Goal: Task Accomplishment & Management: Manage account settings

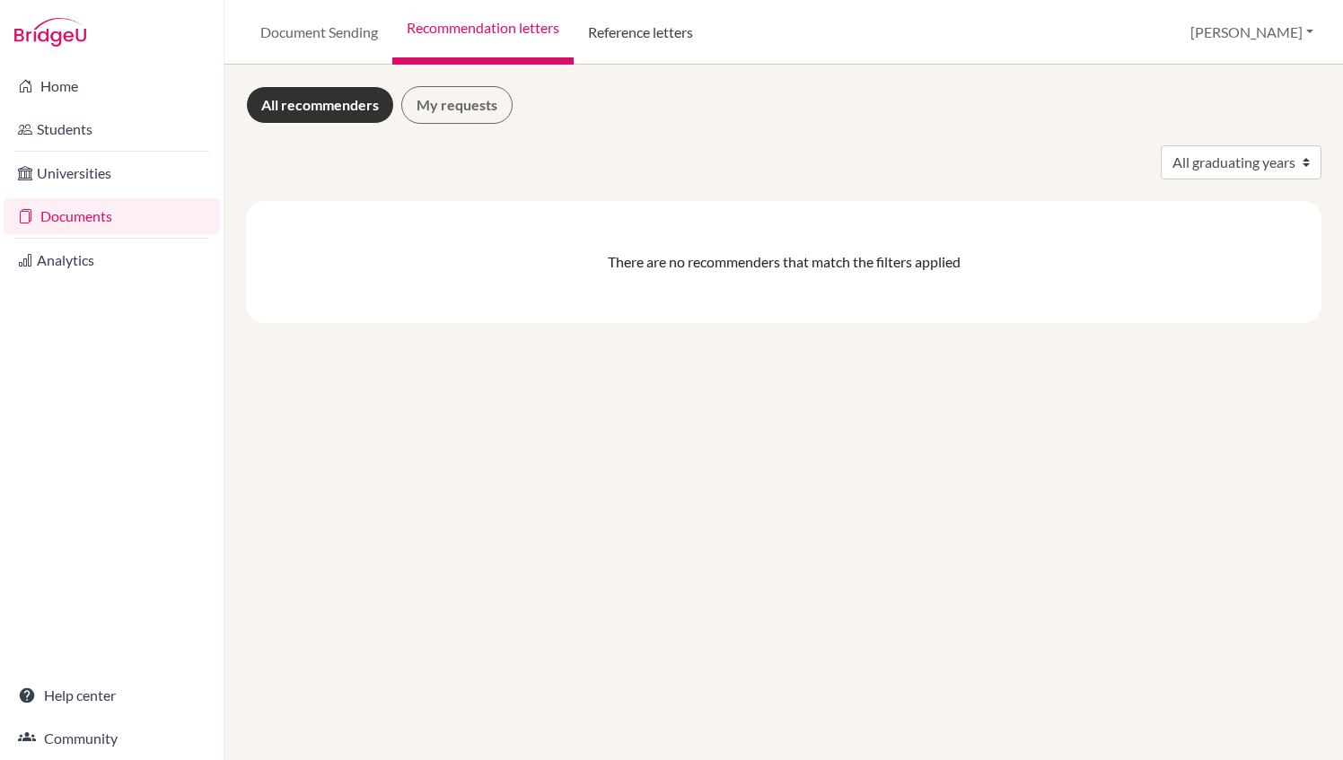
click at [615, 39] on link "Reference letters" at bounding box center [641, 32] width 134 height 65
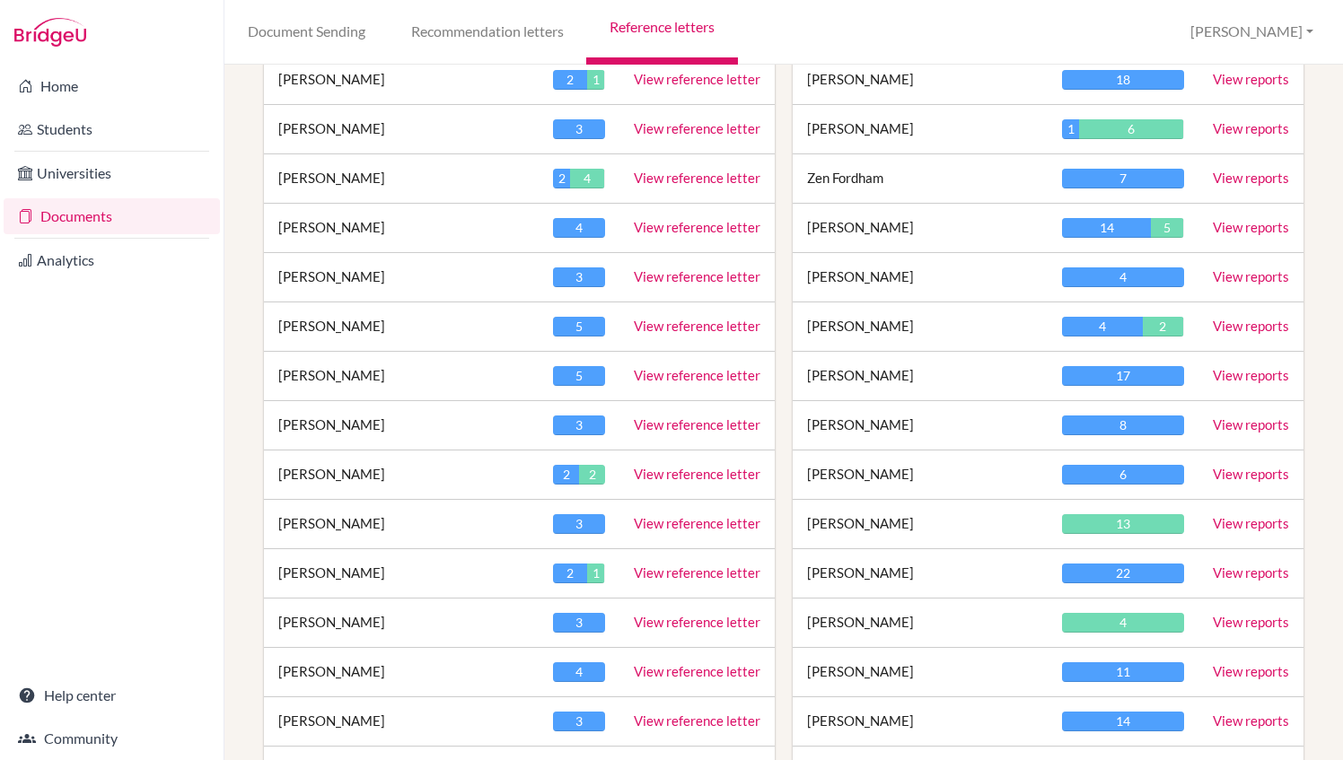
scroll to position [345, 0]
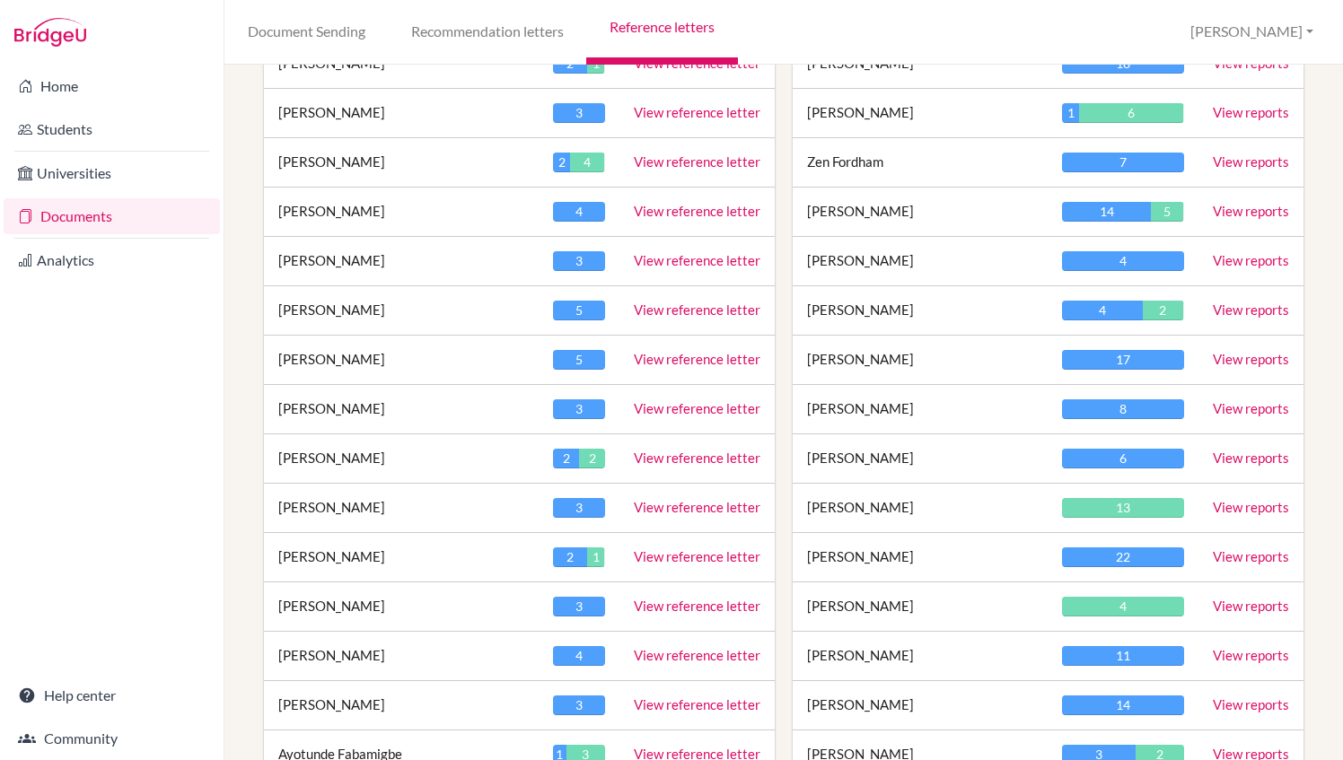
click at [670, 460] on link "View reference letter" at bounding box center [697, 458] width 127 height 16
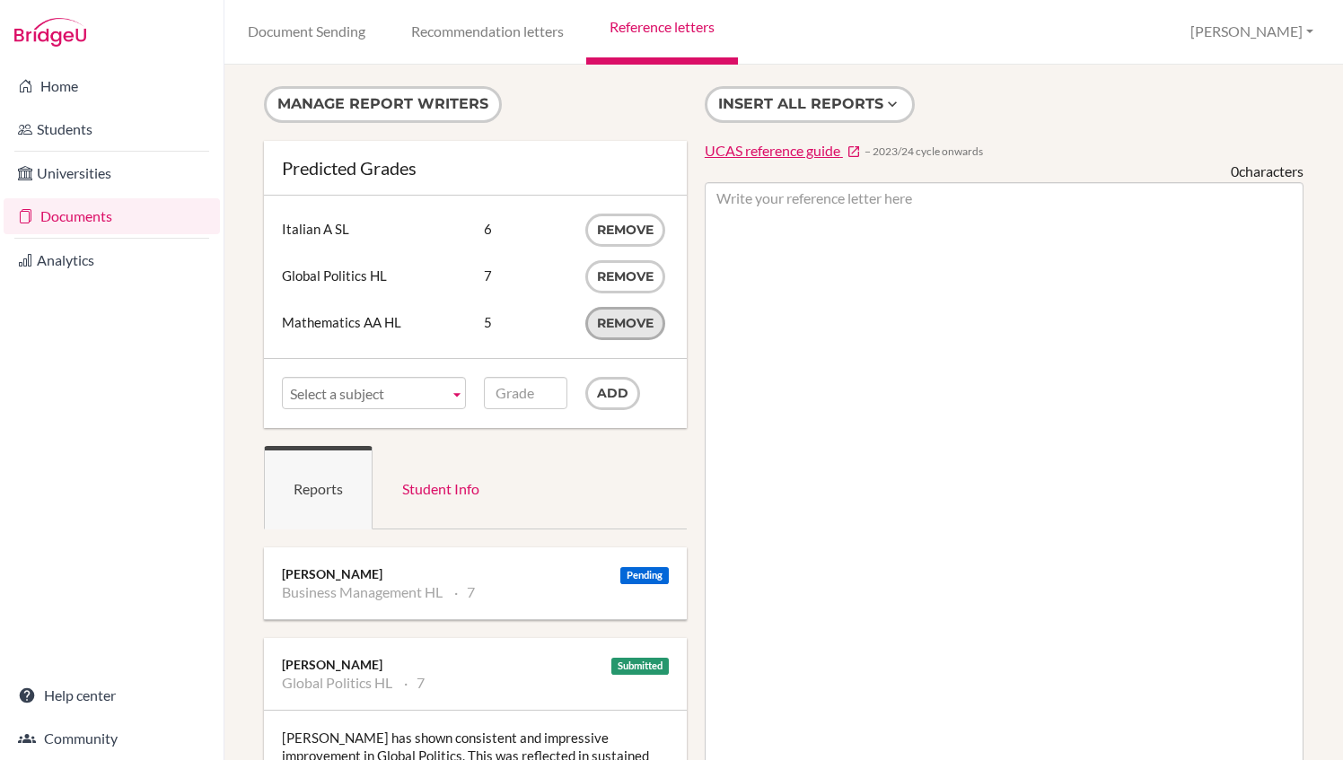
click at [629, 321] on button "Remove" at bounding box center [625, 323] width 80 height 33
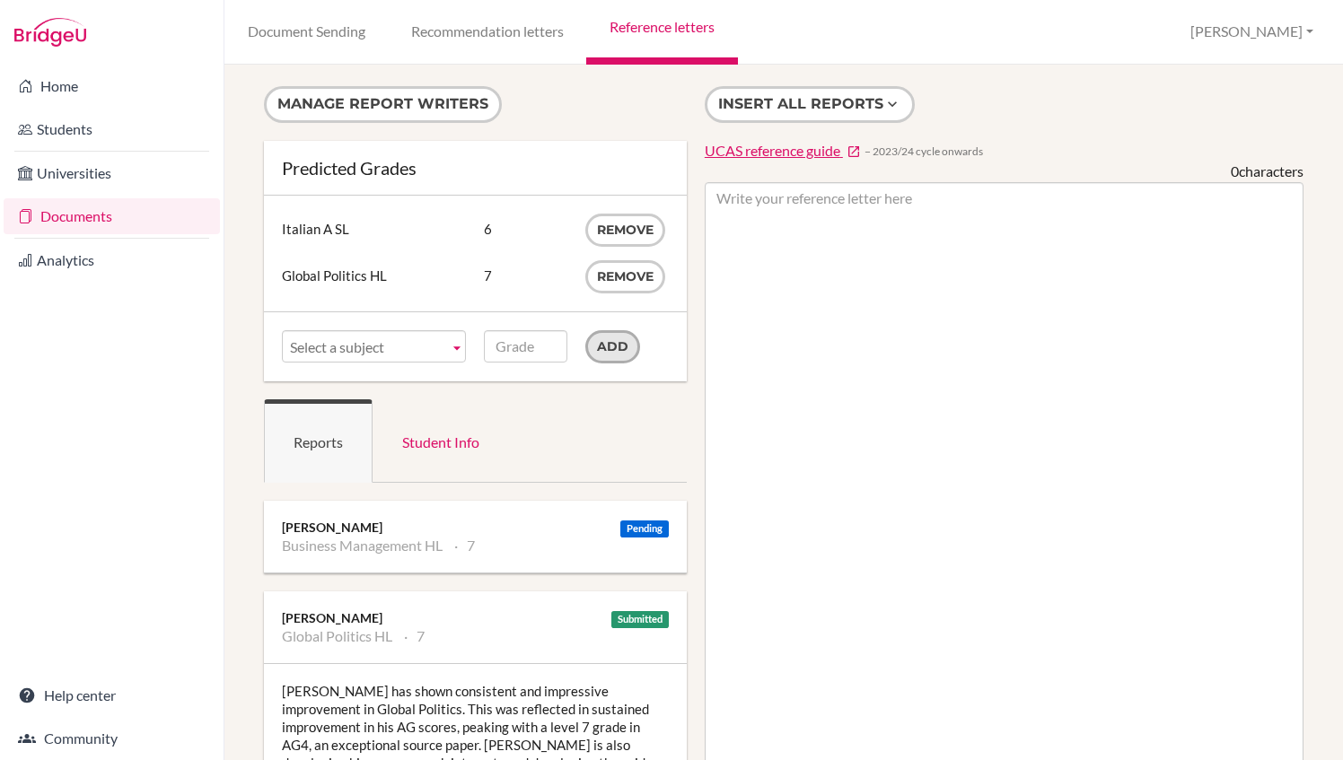
click at [603, 346] on input "Add" at bounding box center [612, 346] width 55 height 33
click at [414, 355] on span "Select a subject" at bounding box center [366, 347] width 152 height 32
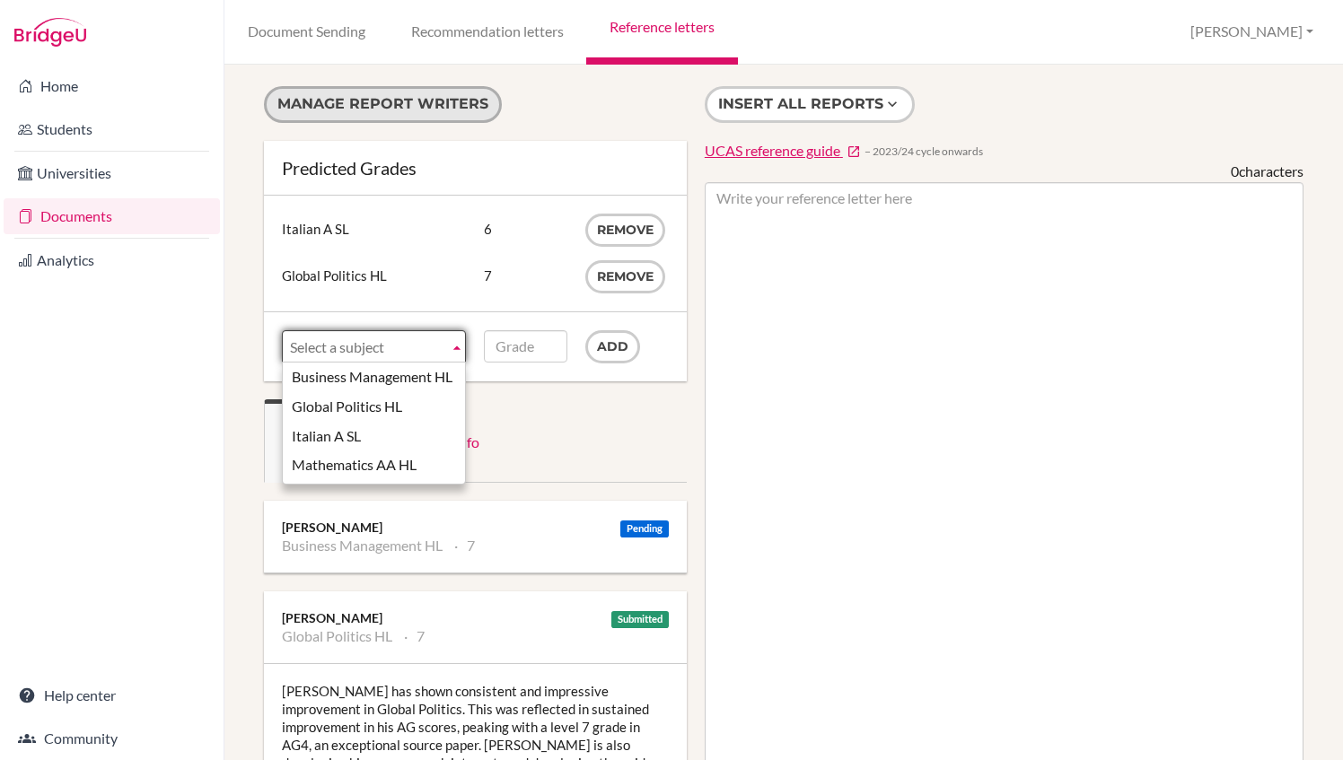
click at [456, 92] on button "Manage report writers" at bounding box center [383, 104] width 238 height 37
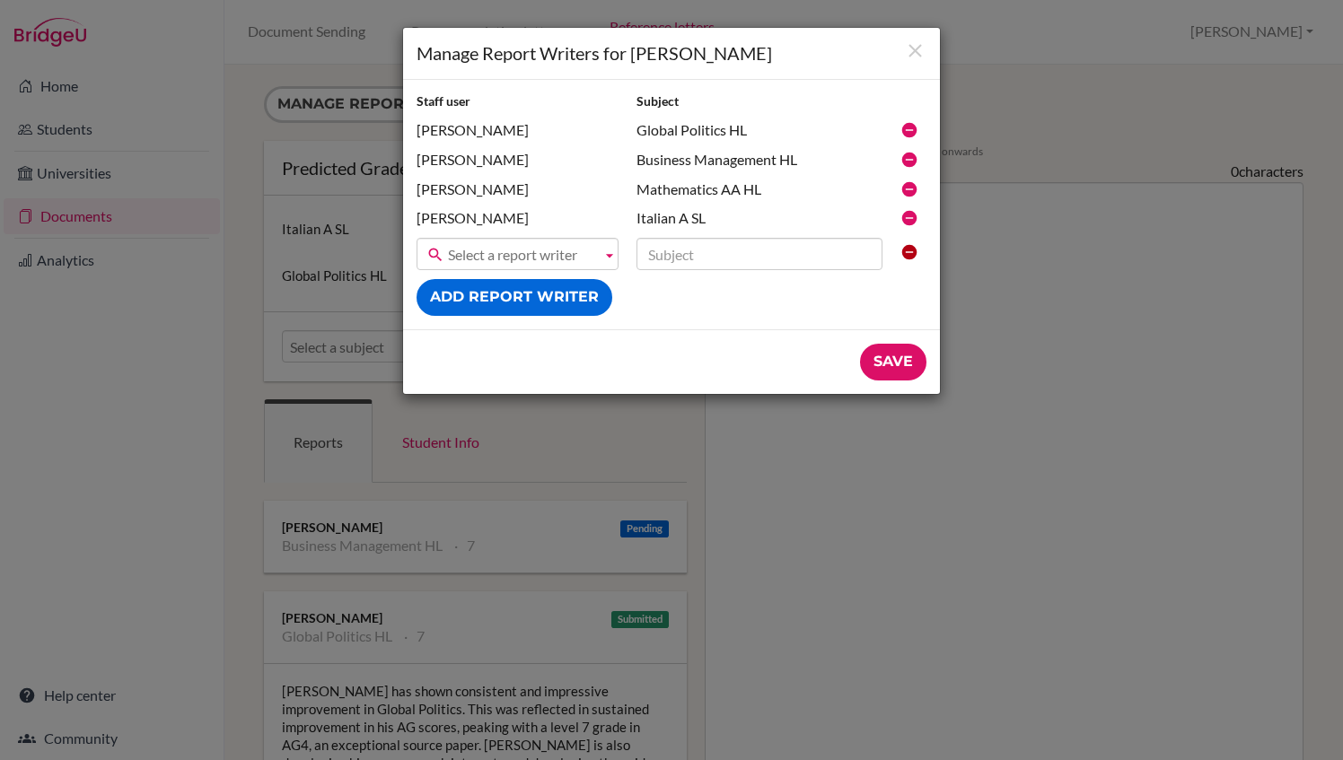
click at [509, 253] on span "Select a report writer" at bounding box center [521, 255] width 146 height 32
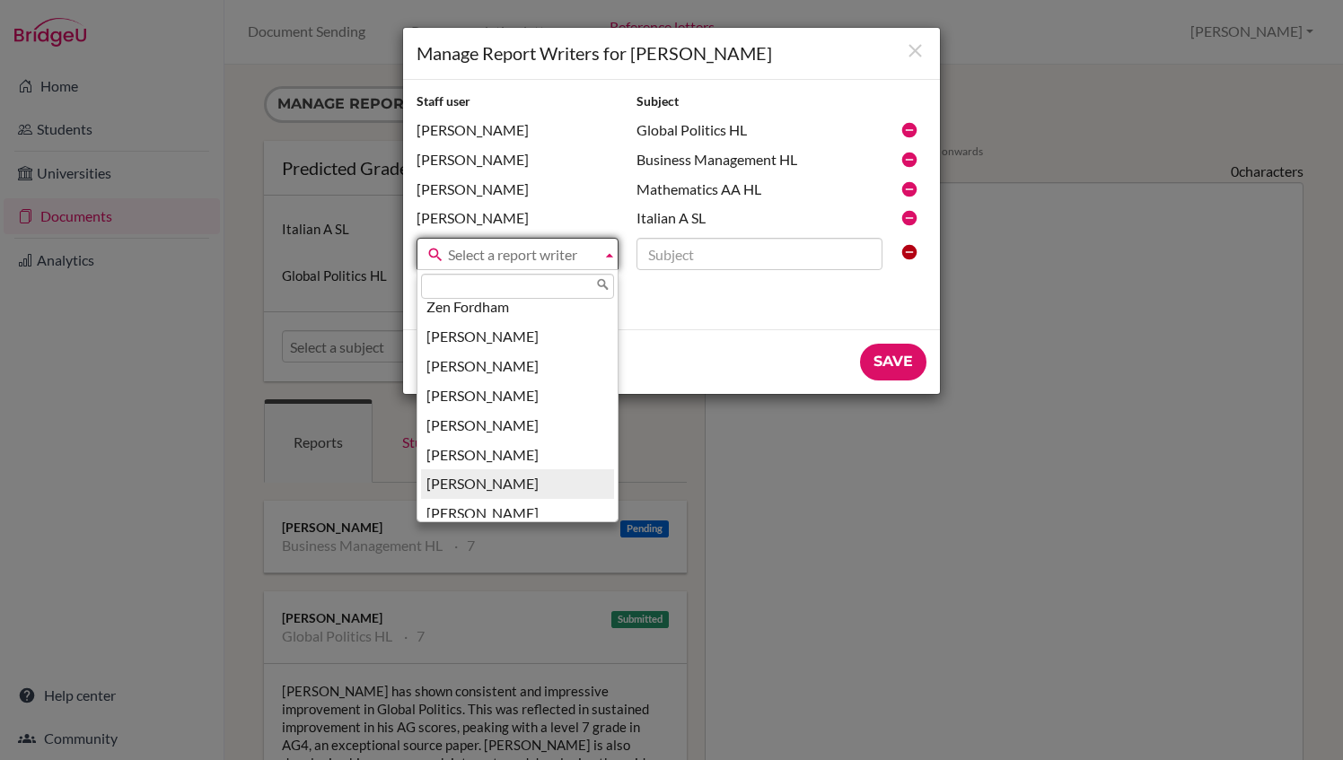
scroll to position [203, 0]
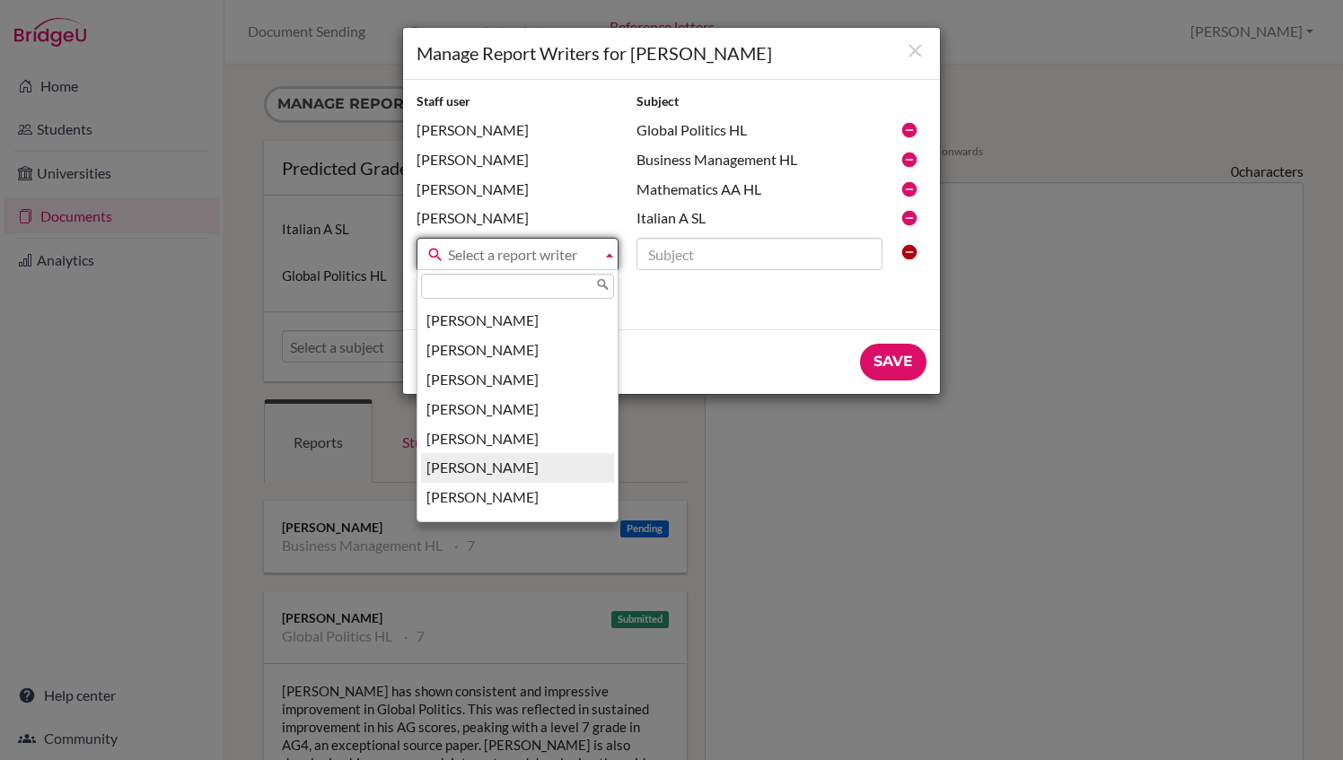
click at [490, 478] on li "[PERSON_NAME]" at bounding box center [517, 468] width 193 height 30
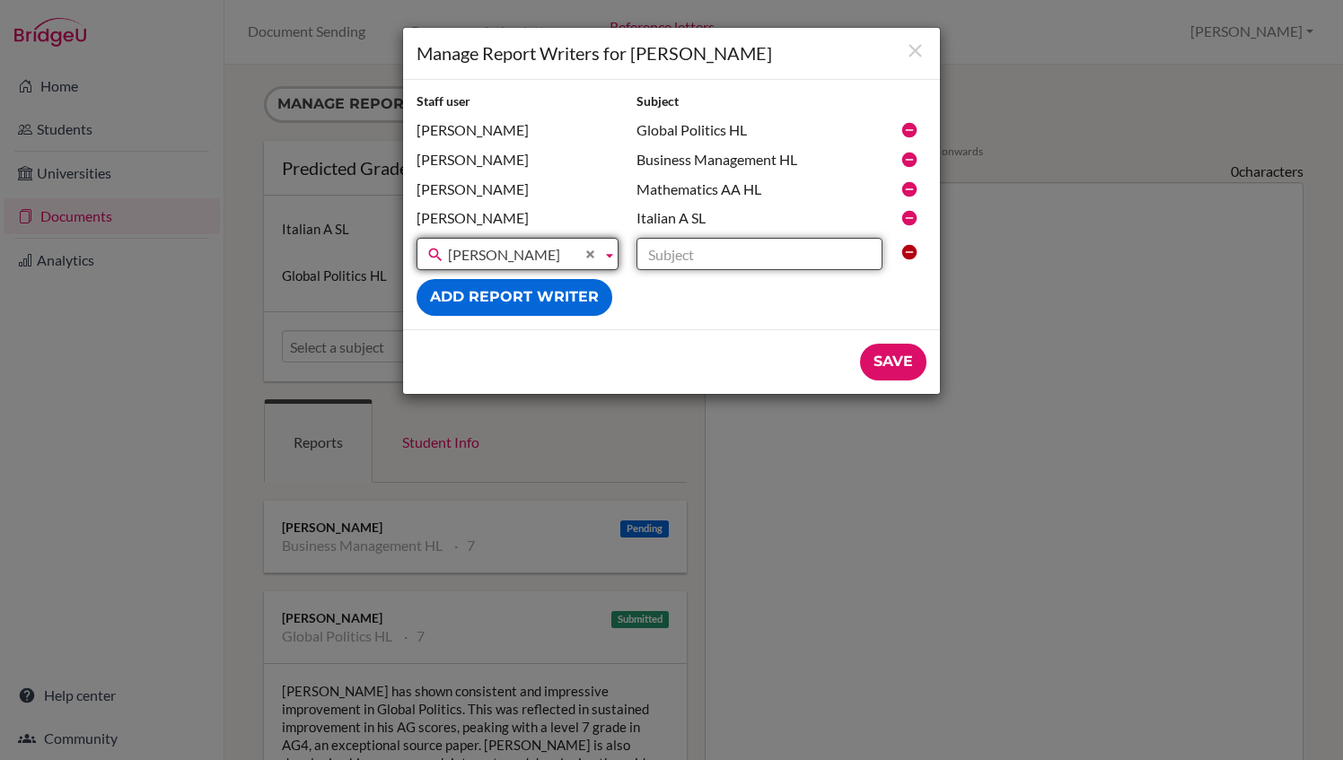
click at [716, 250] on input "text" at bounding box center [759, 254] width 246 height 32
type input "Mathematics - Analysis and ApproachesSL"
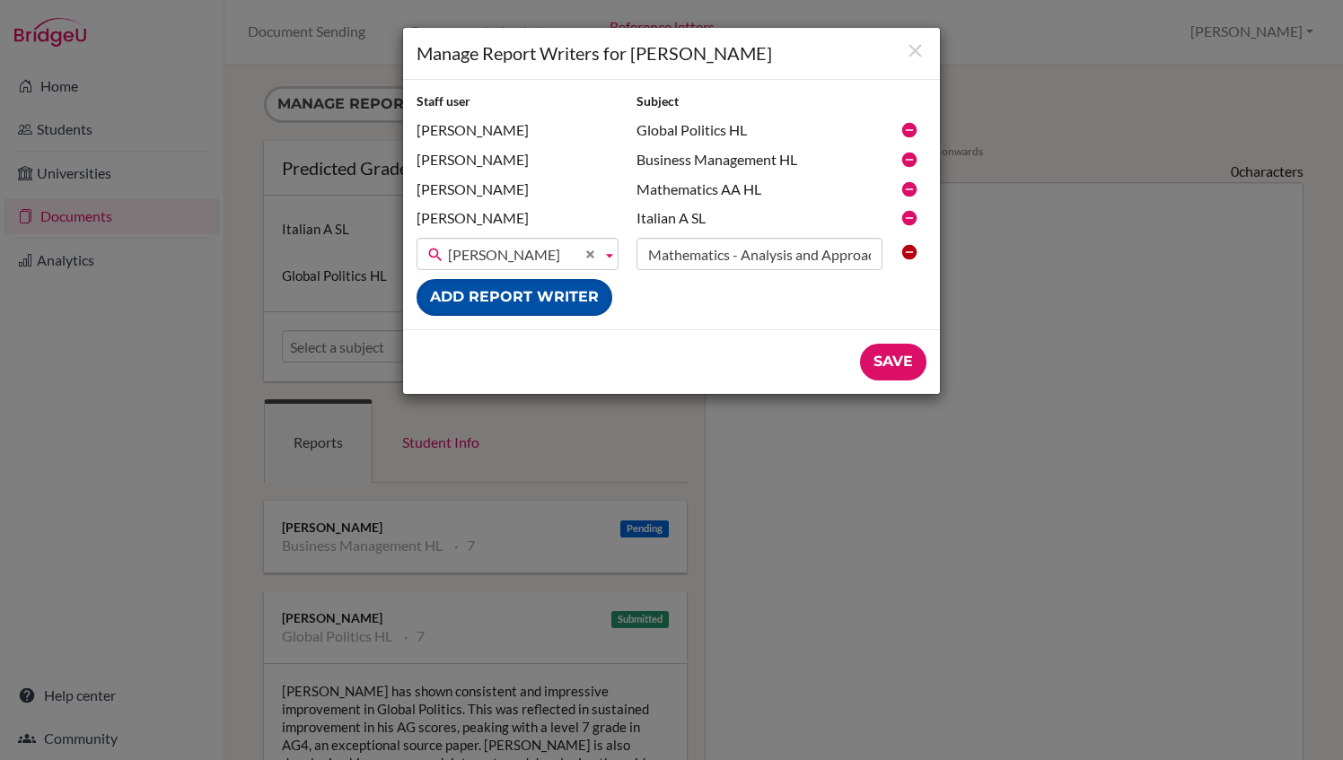
click at [547, 297] on button "Add report writer" at bounding box center [515, 297] width 196 height 37
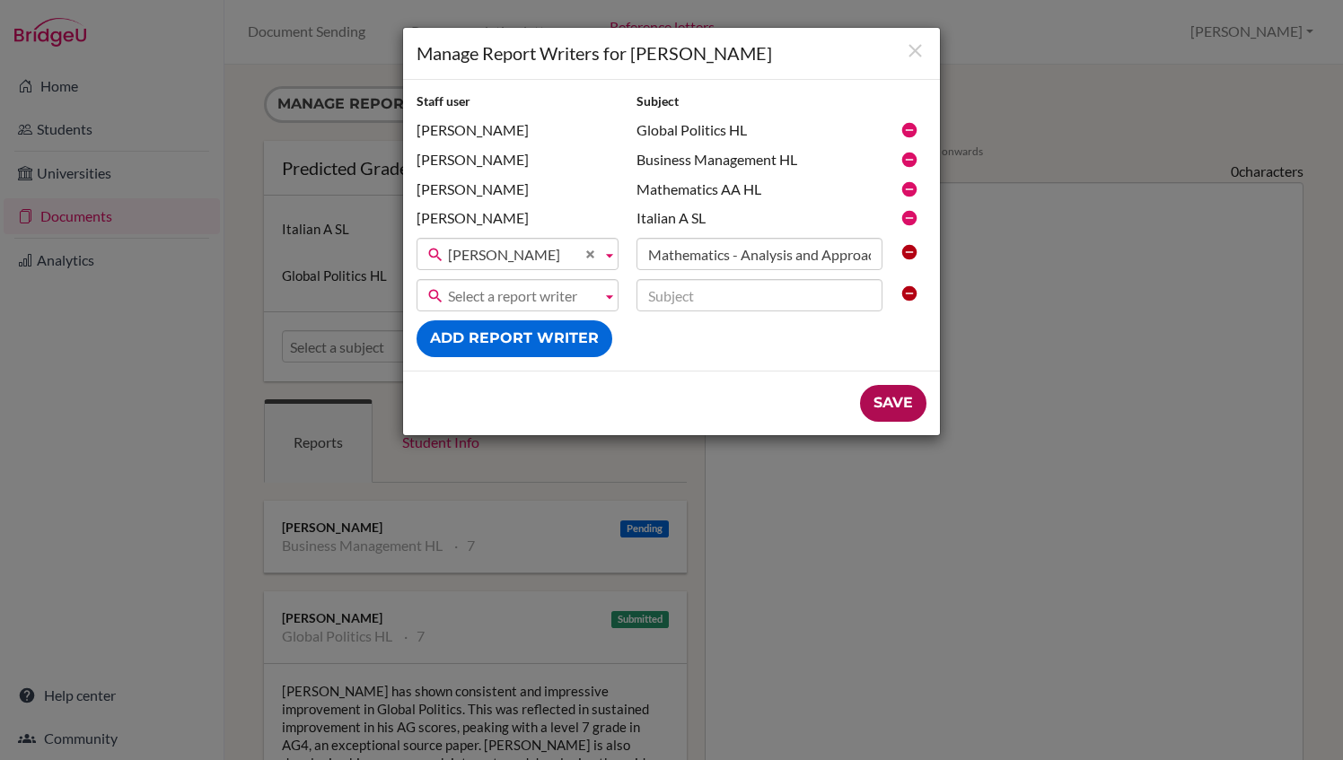
click at [901, 399] on input "Save" at bounding box center [893, 403] width 66 height 37
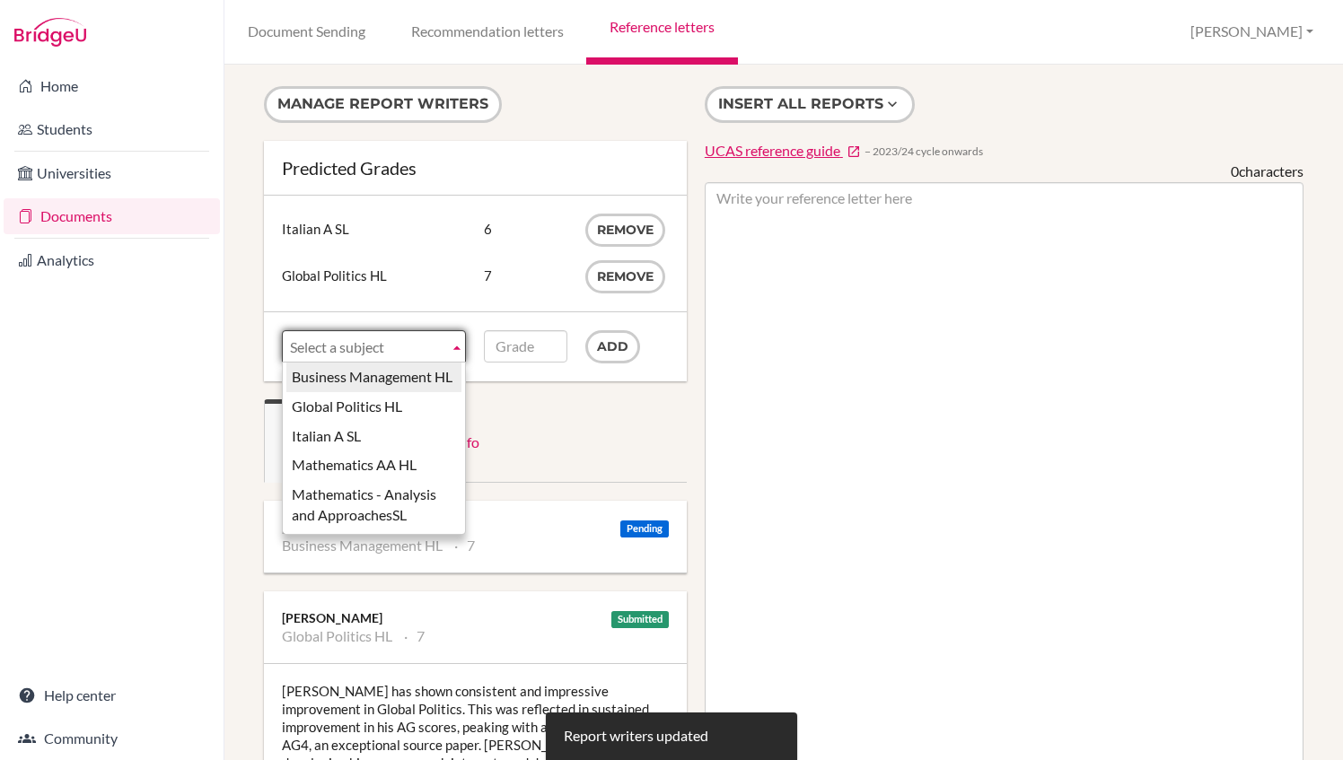
click at [449, 342] on b at bounding box center [457, 346] width 16 height 31
click at [405, 497] on li "Mathematics - Analysis and ApproachesSL" at bounding box center [373, 505] width 175 height 50
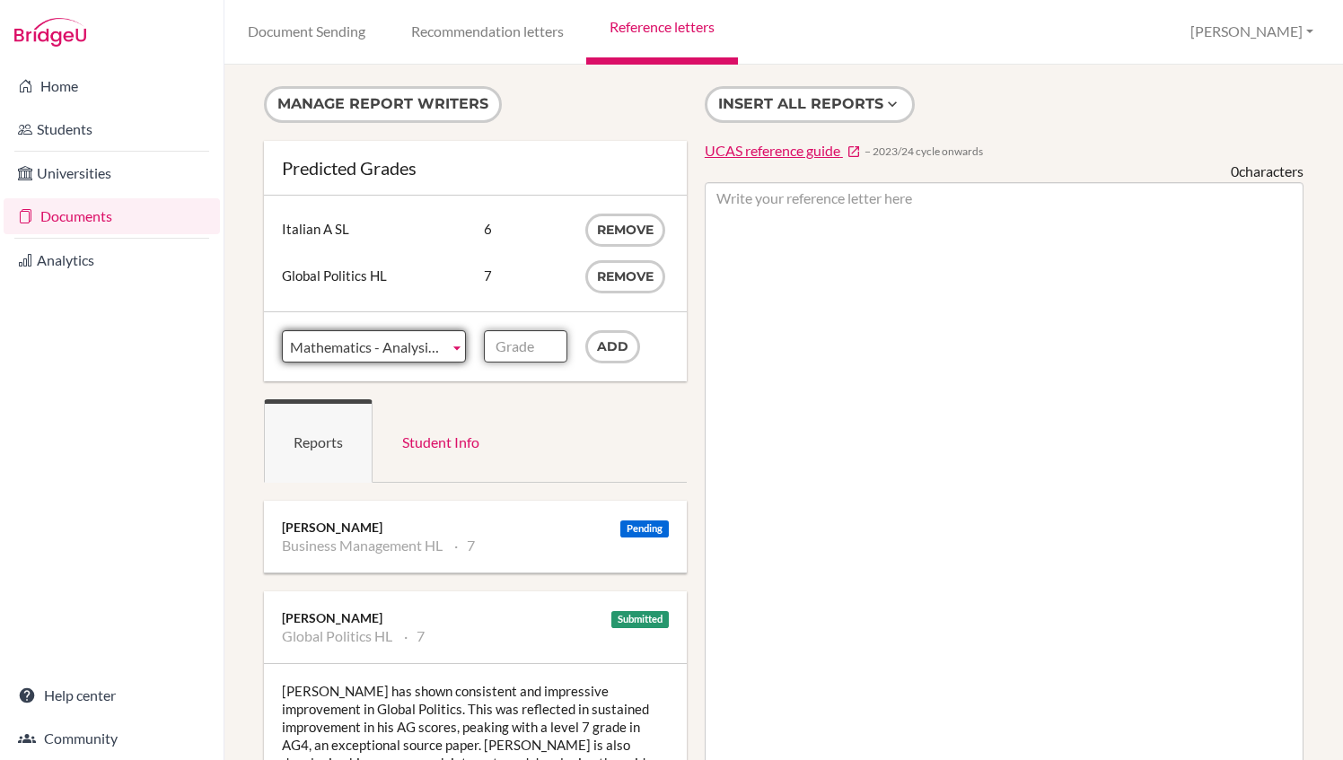
click at [529, 338] on input "Grade" at bounding box center [525, 346] width 83 height 32
type input "6"
click at [605, 341] on input "Add" at bounding box center [612, 346] width 55 height 33
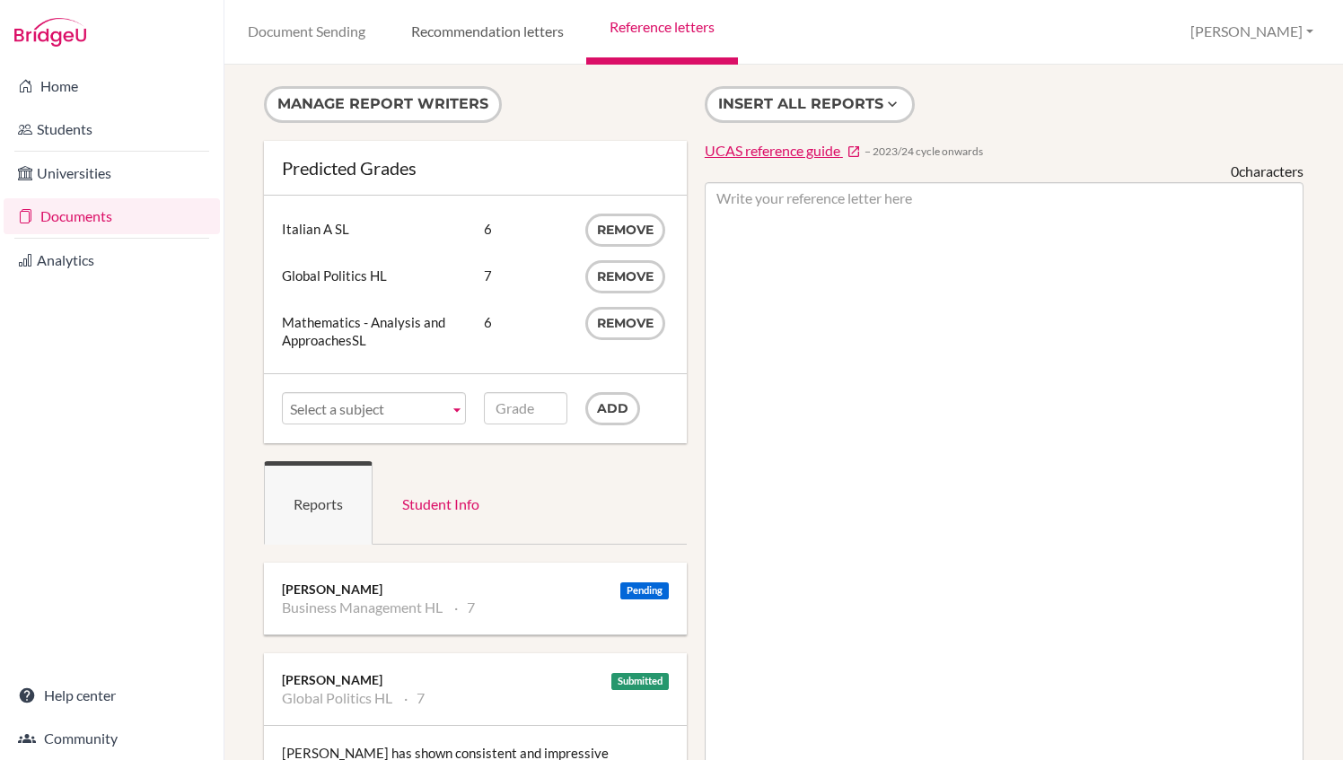
click at [483, 39] on link "Recommendation letters" at bounding box center [487, 32] width 198 height 65
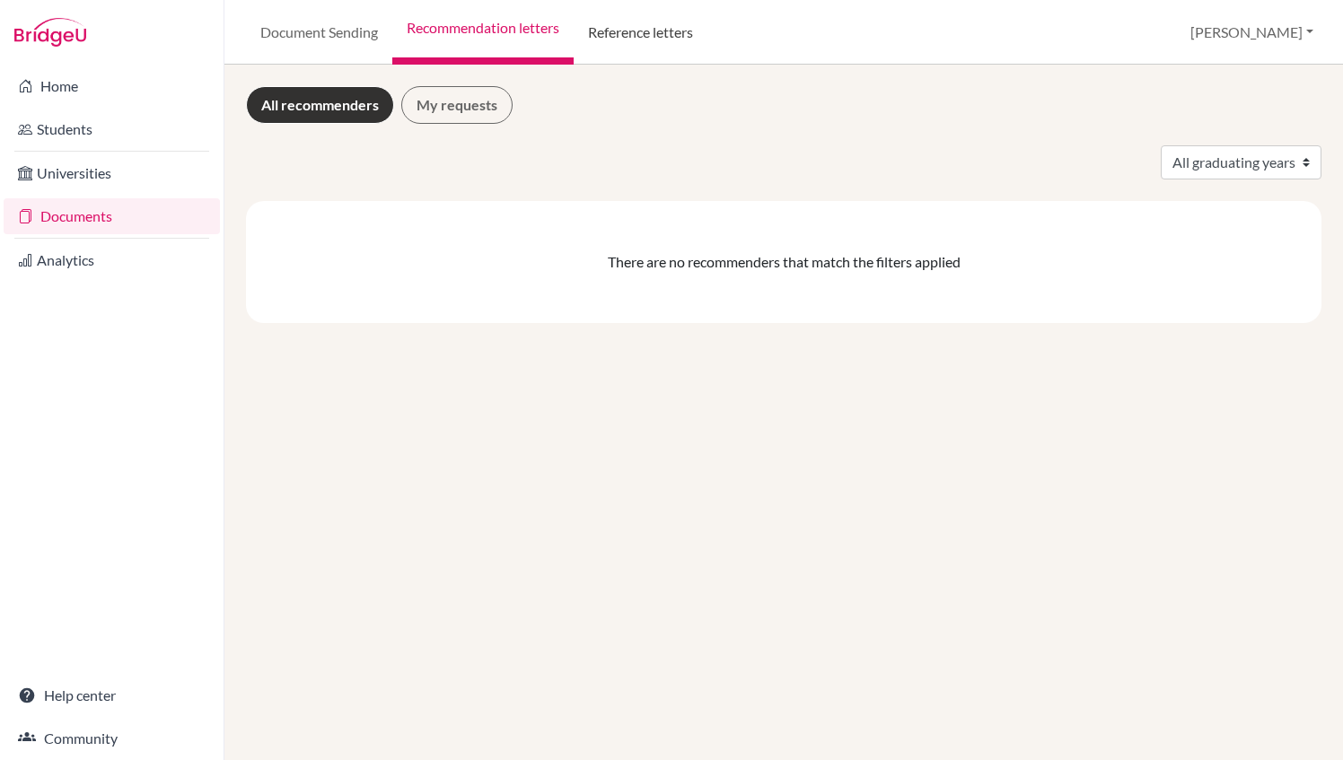
click at [675, 36] on link "Reference letters" at bounding box center [641, 32] width 134 height 65
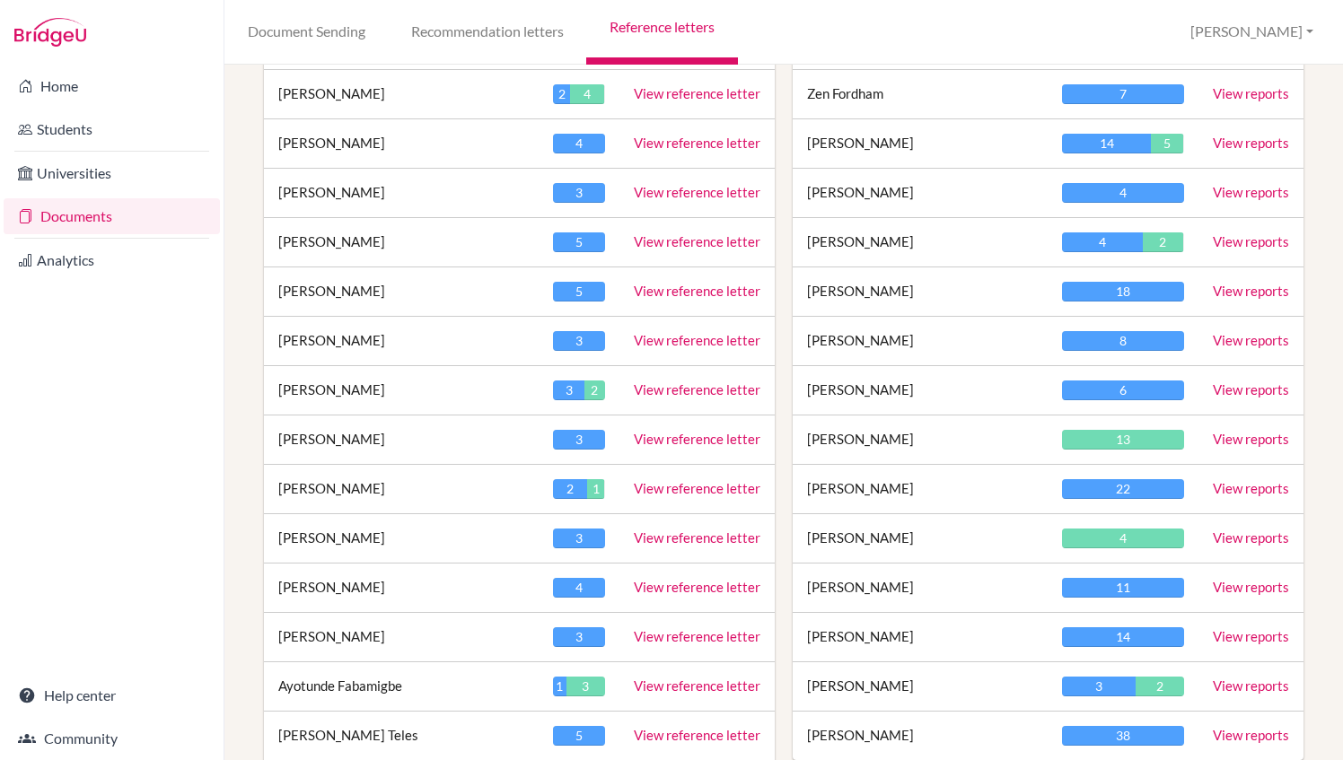
scroll to position [423, 0]
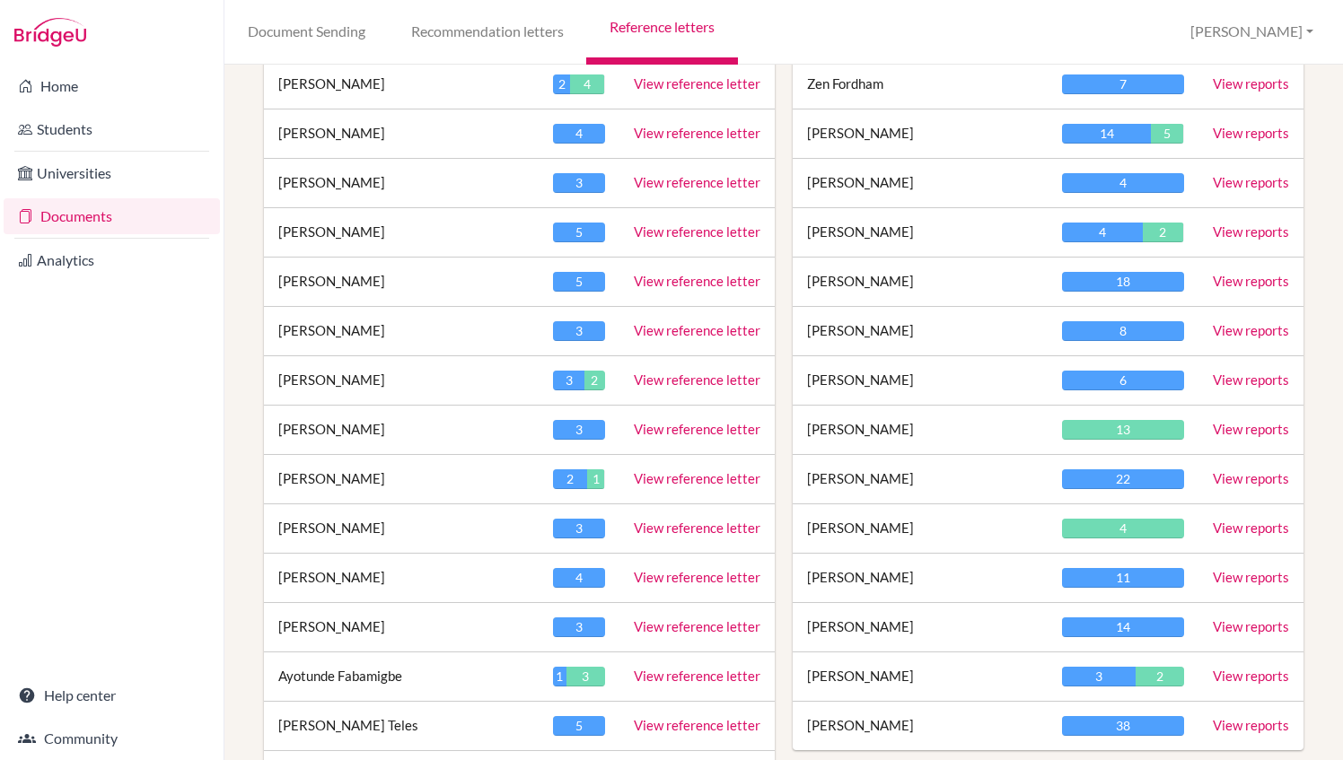
click at [1221, 276] on link "View reports" at bounding box center [1251, 281] width 76 height 16
click at [1224, 476] on link "View reports" at bounding box center [1251, 478] width 76 height 16
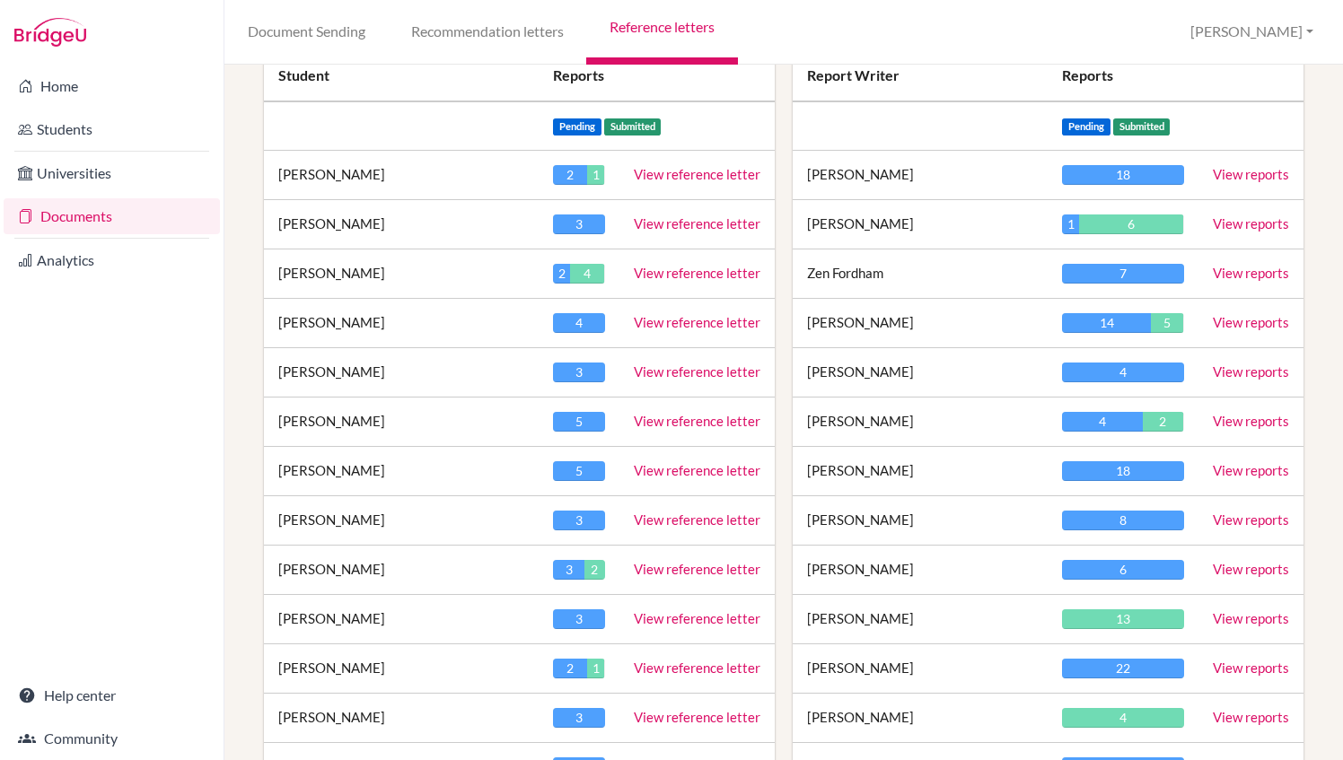
scroll to position [232, 0]
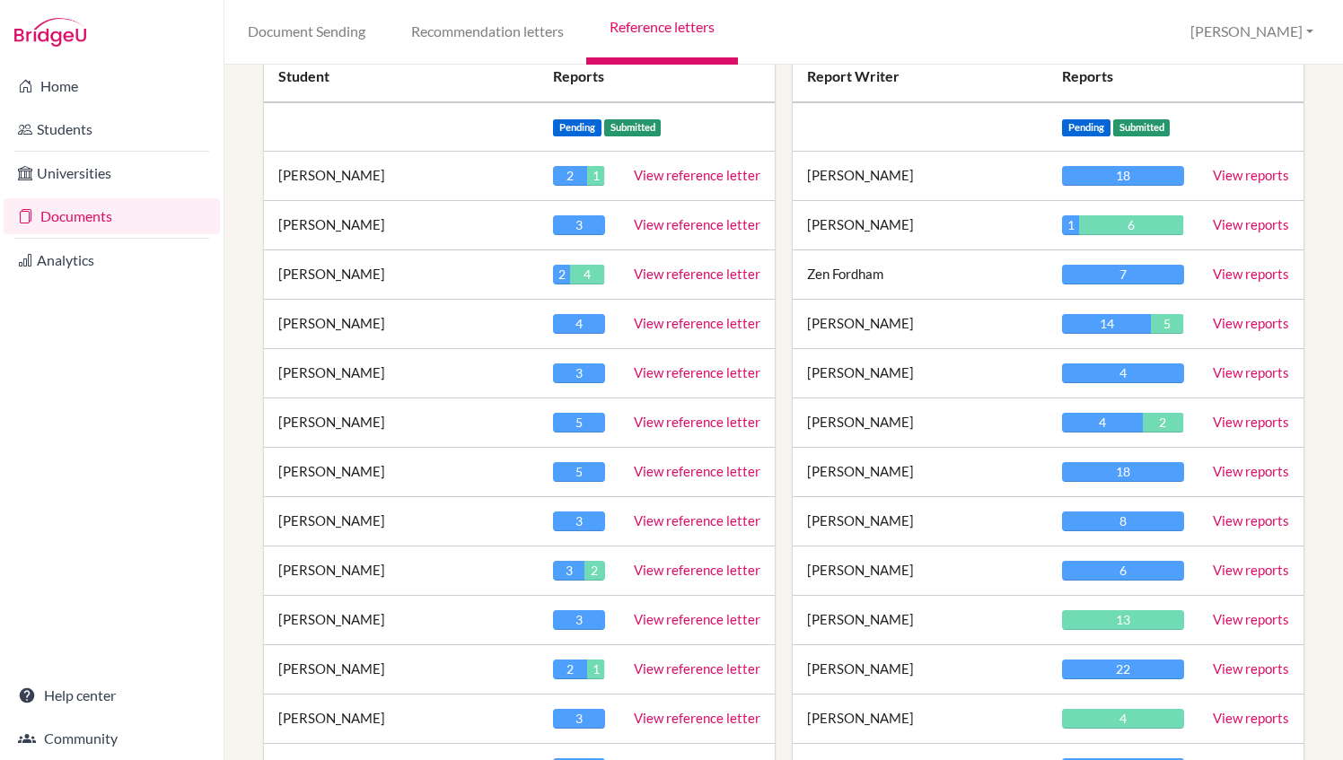
click at [1226, 219] on link "View reports" at bounding box center [1251, 224] width 76 height 16
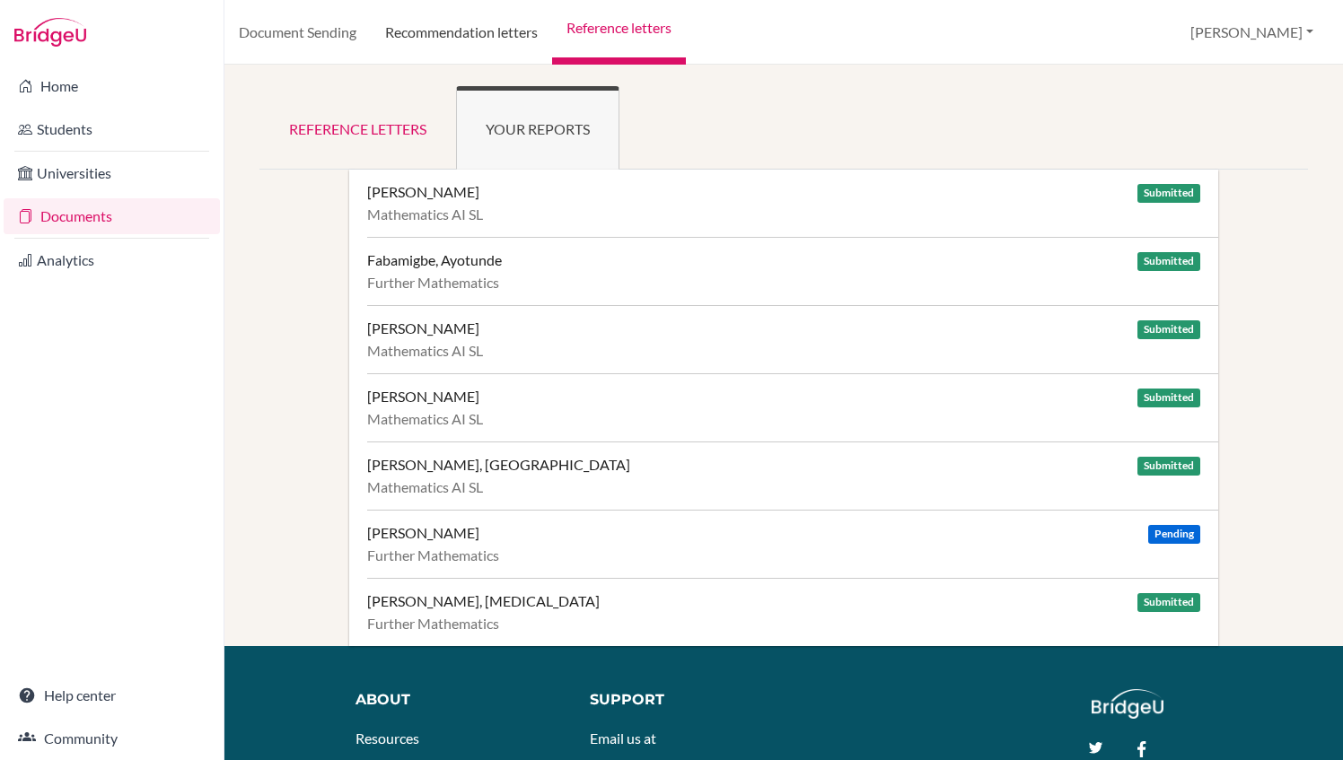
click at [465, 39] on link "Recommendation letters" at bounding box center [461, 32] width 181 height 65
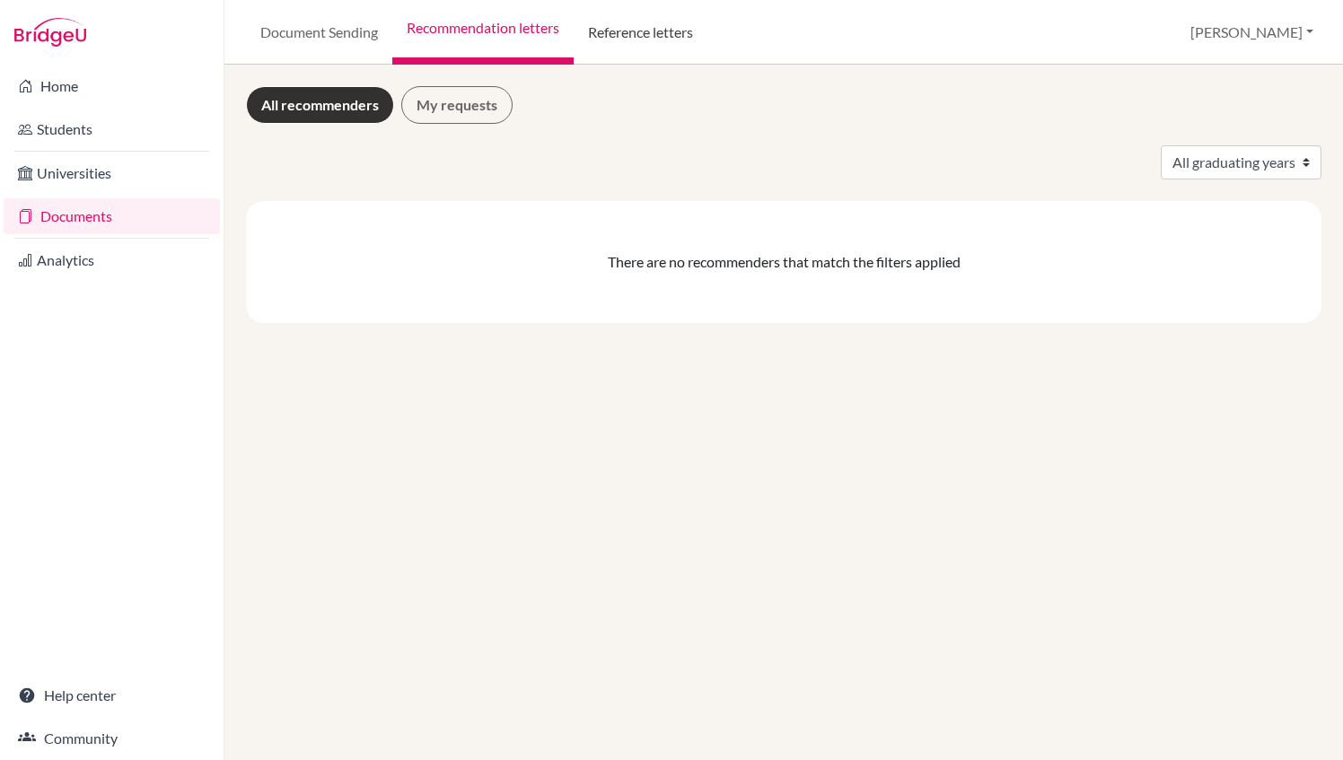
click at [630, 48] on link "Reference letters" at bounding box center [641, 32] width 134 height 65
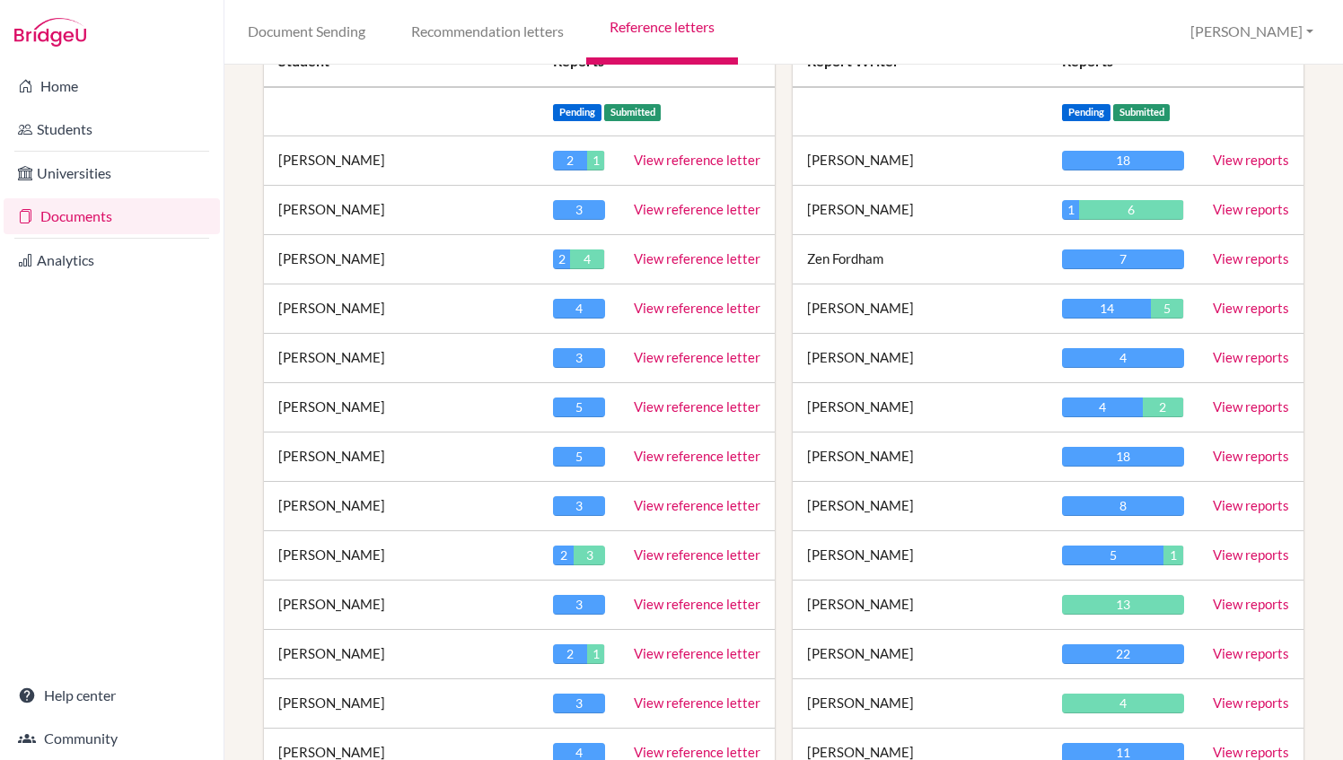
scroll to position [417, 0]
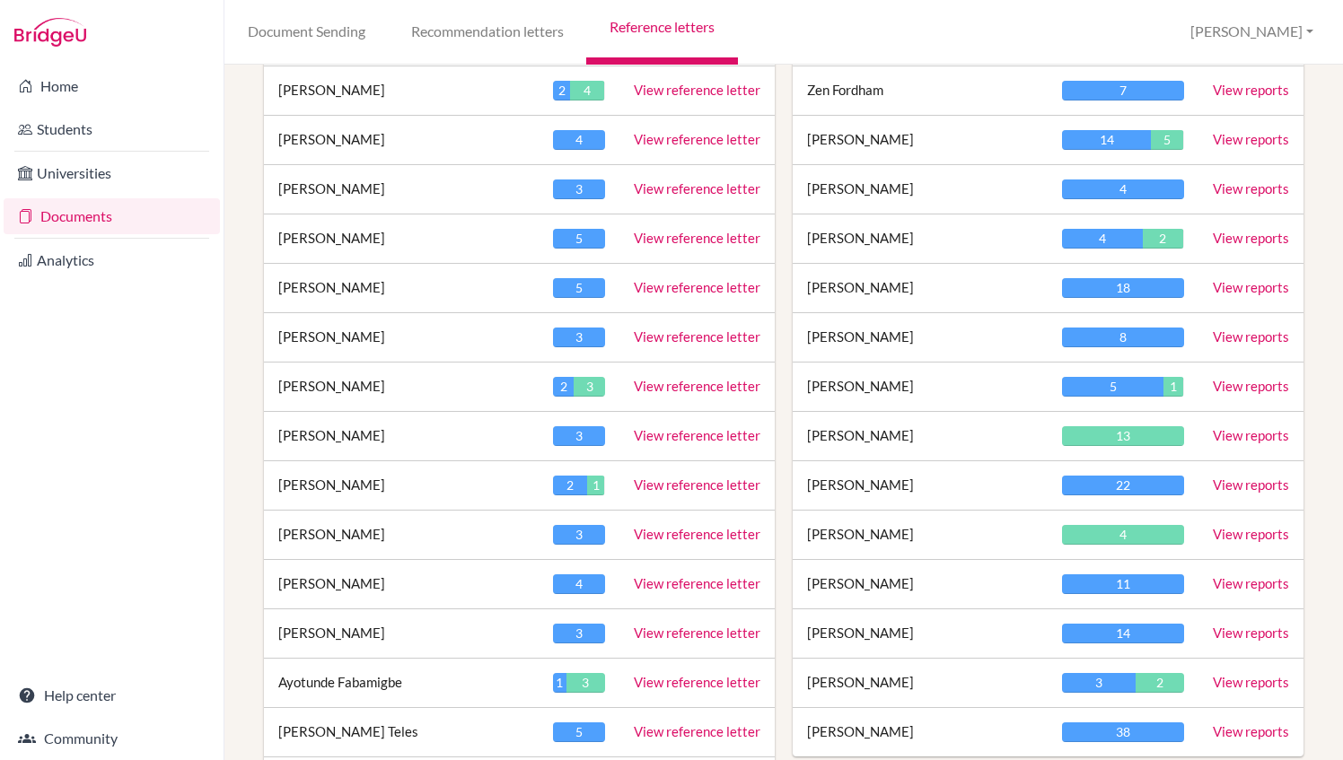
click at [685, 575] on link "View reference letter" at bounding box center [697, 583] width 127 height 16
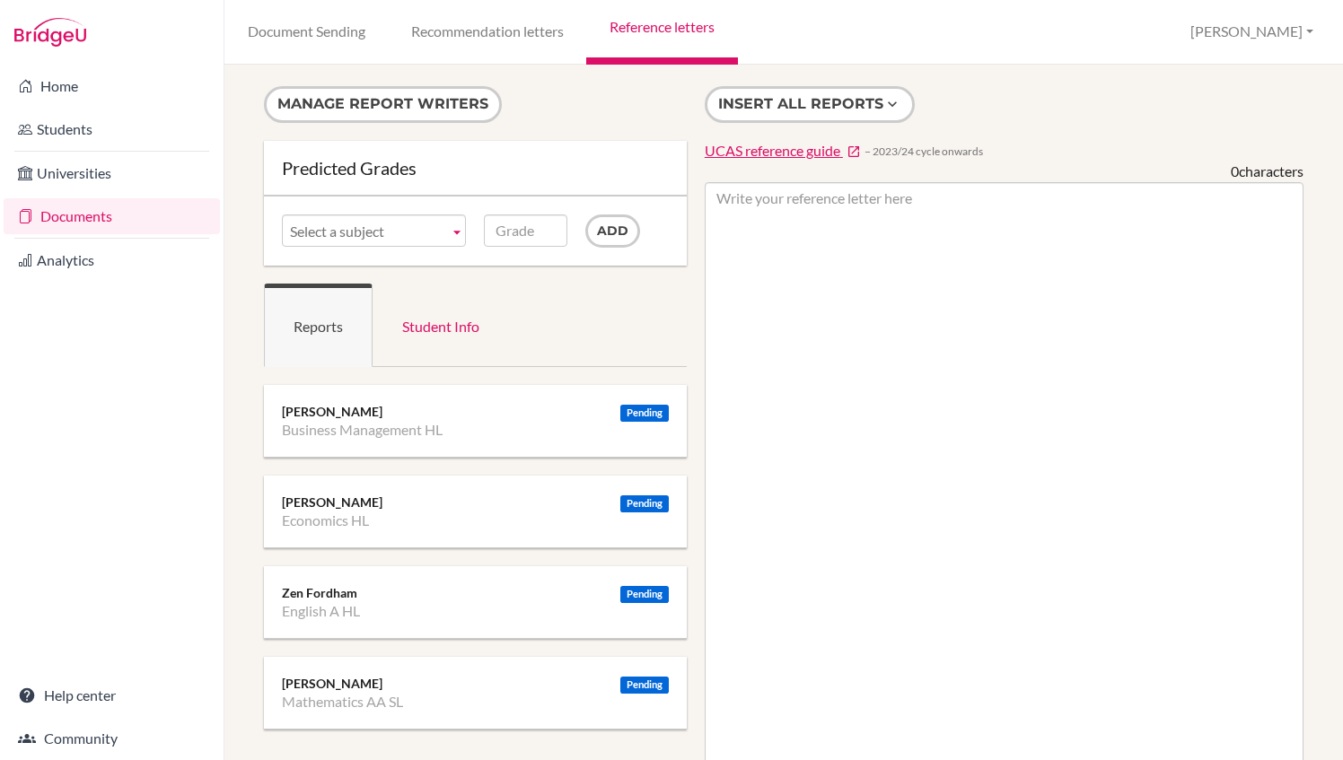
click at [434, 236] on span "Select a subject" at bounding box center [366, 231] width 152 height 32
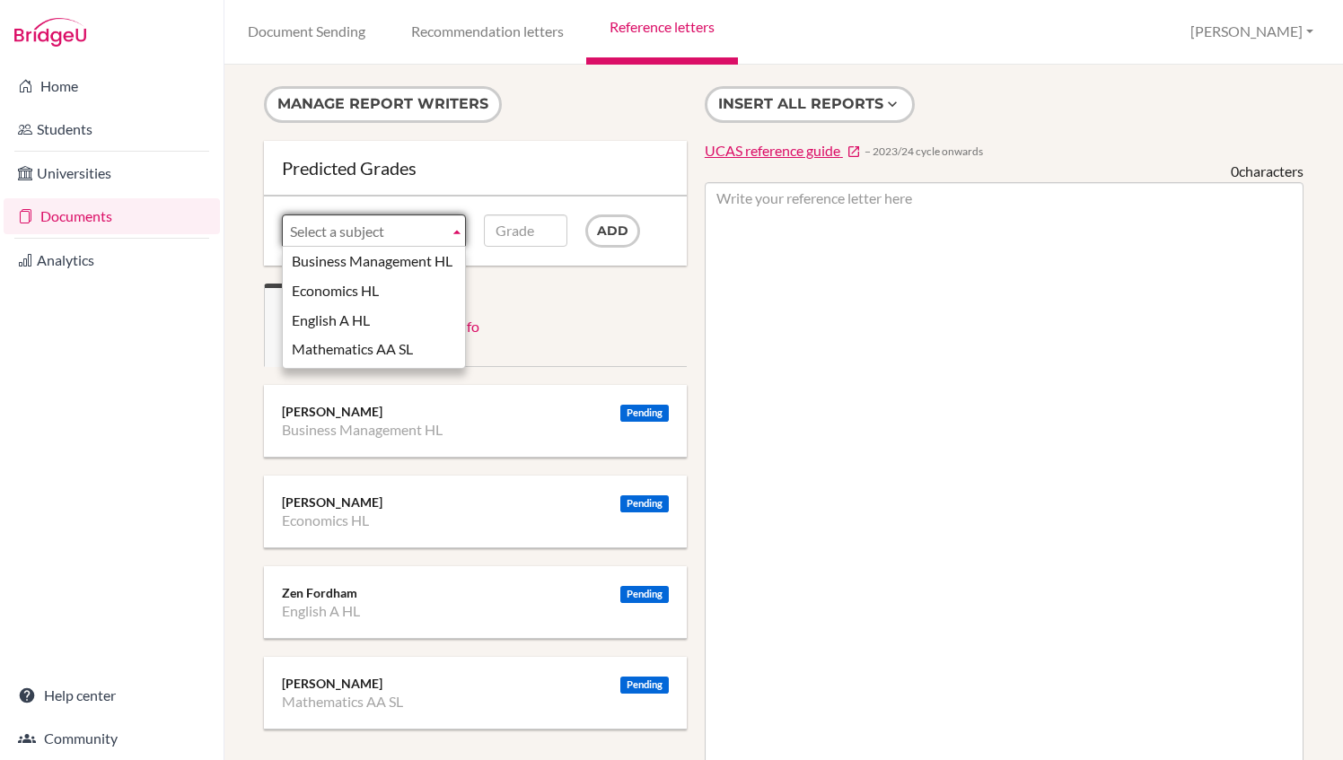
click at [542, 284] on ul "Reports Student Info" at bounding box center [475, 325] width 423 height 83
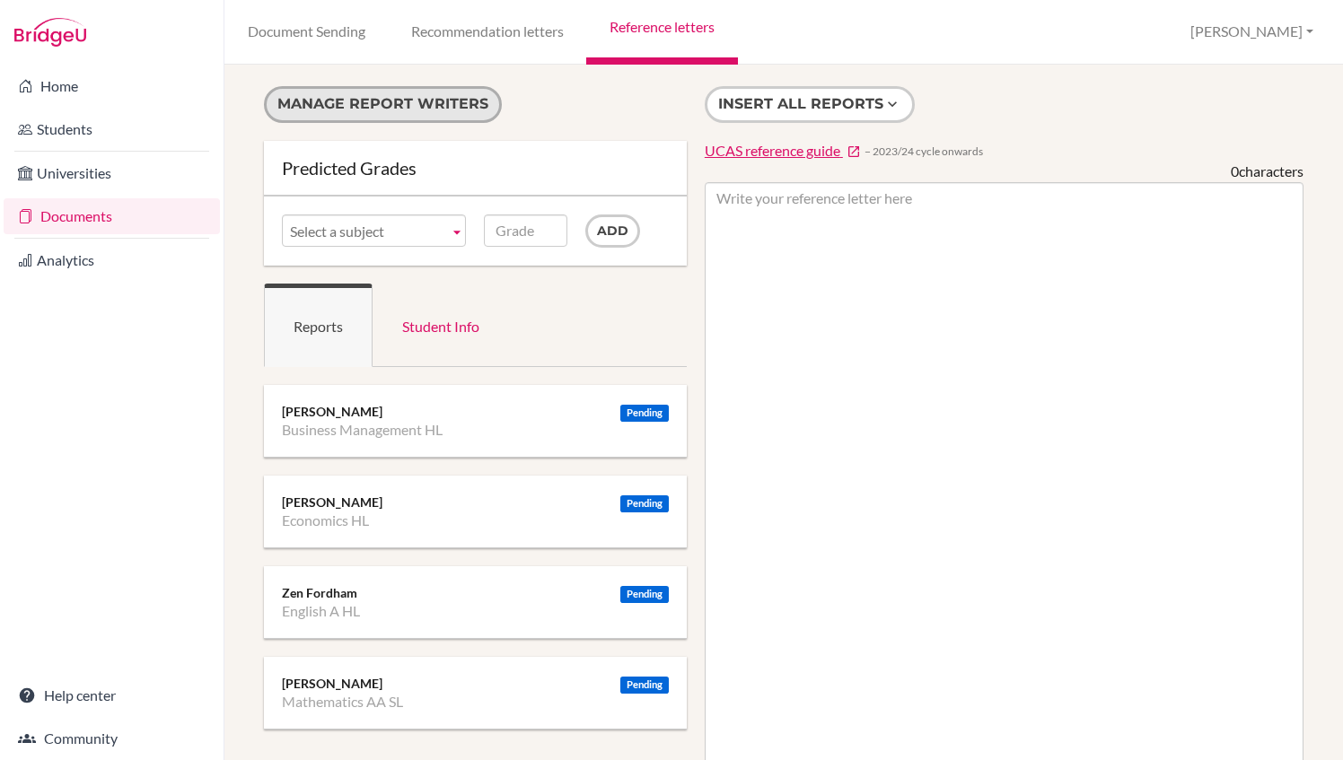
click at [463, 110] on button "Manage report writers" at bounding box center [383, 104] width 238 height 37
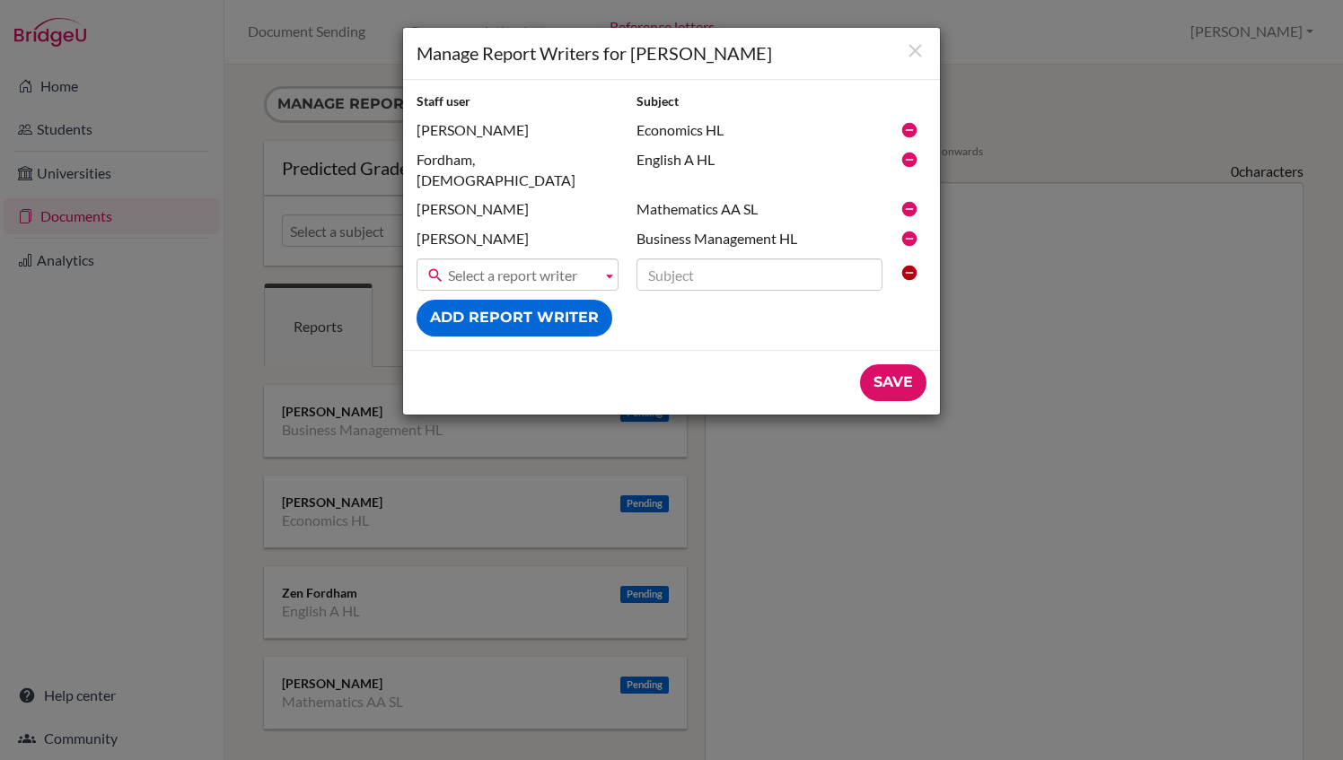
drag, startPoint x: 912, startPoint y: 188, endPoint x: 750, endPoint y: 97, distance: 185.3
click at [912, 200] on icon at bounding box center [909, 209] width 18 height 18
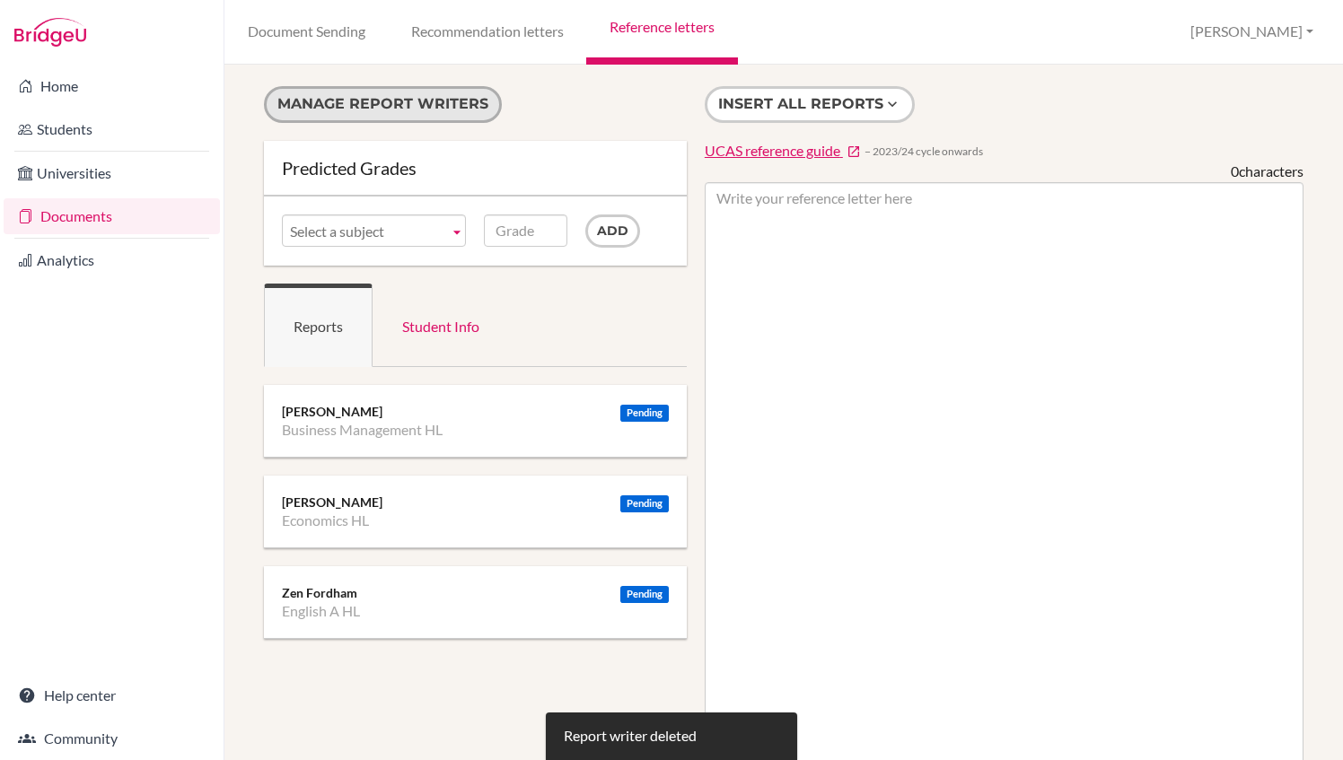
click at [456, 101] on button "Manage report writers" at bounding box center [383, 104] width 238 height 37
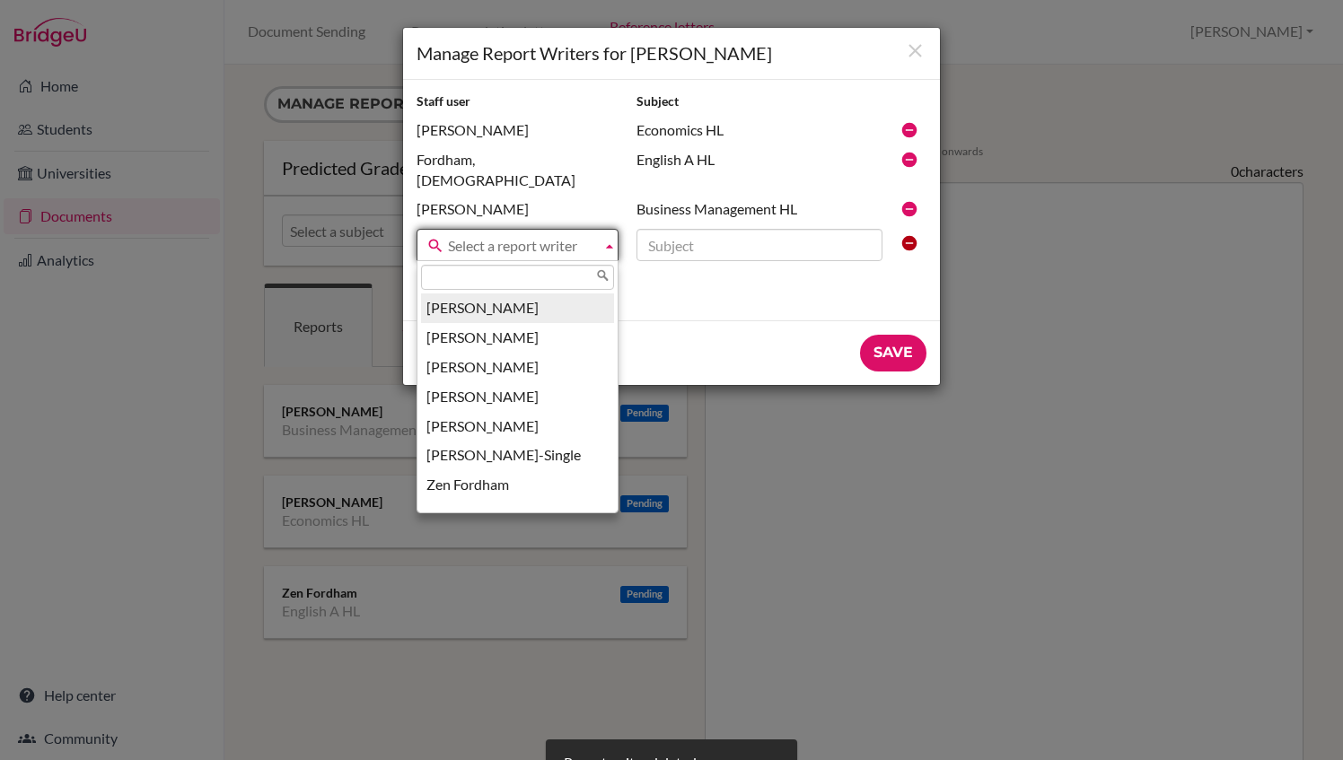
click at [572, 230] on span "Select a report writer" at bounding box center [521, 246] width 146 height 32
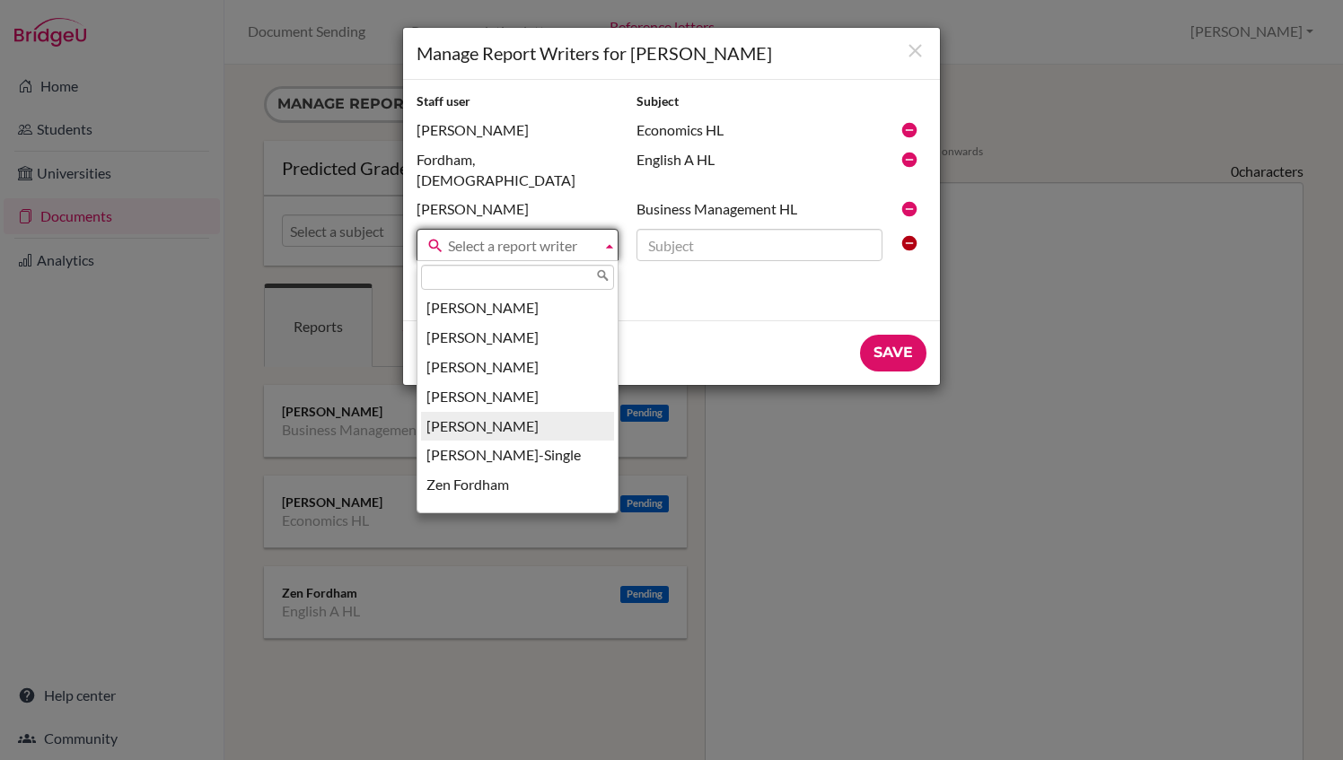
click at [522, 412] on li "Jocelyne Faulkner" at bounding box center [517, 427] width 193 height 30
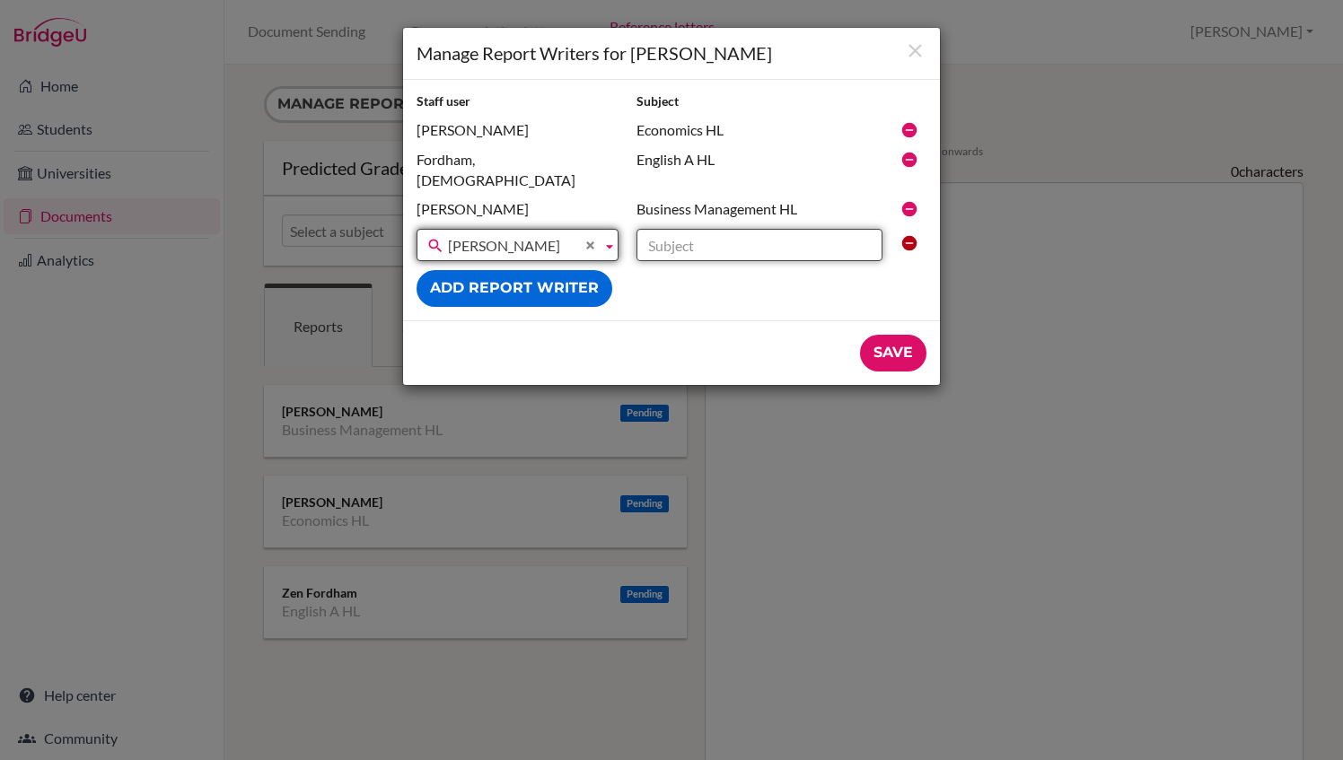
click at [697, 229] on input "text" at bounding box center [759, 245] width 246 height 32
click at [741, 229] on input "Mathematics - Analysis and ApproachesSL" at bounding box center [759, 245] width 246 height 32
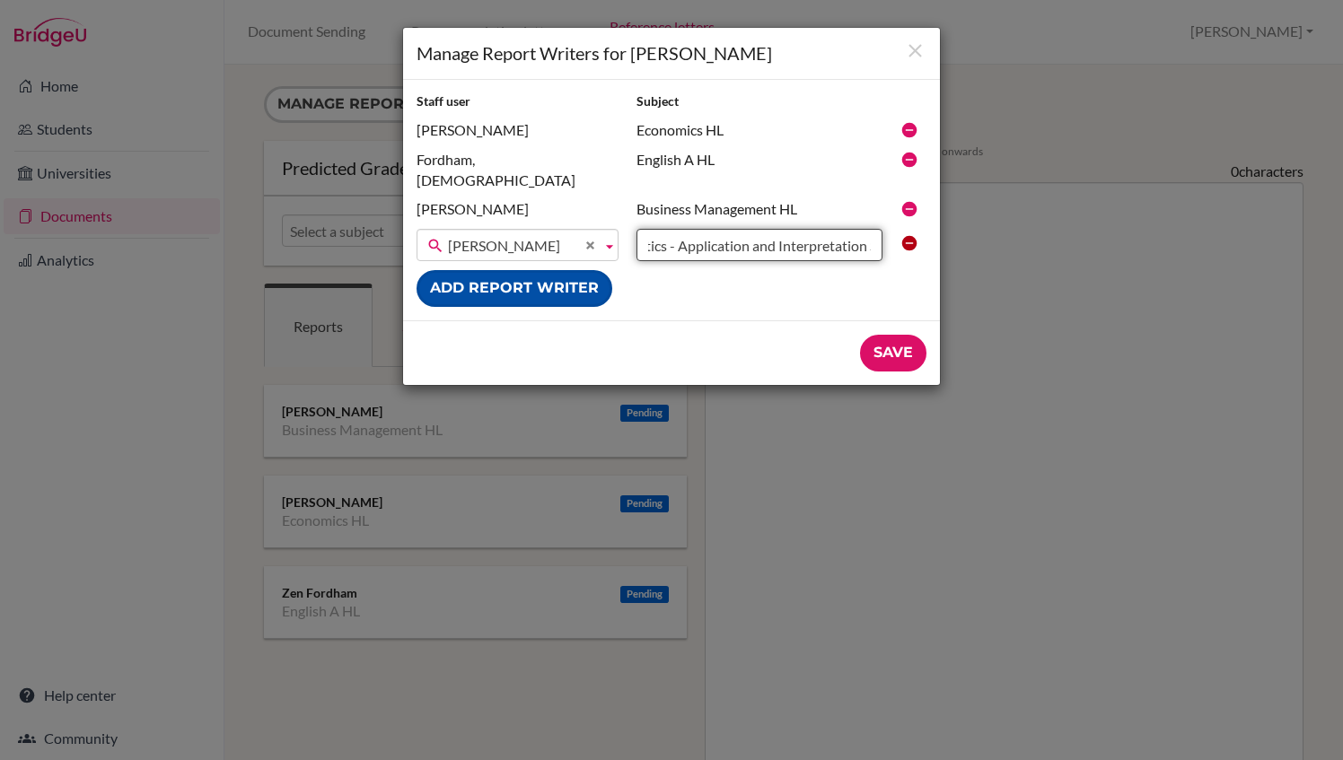
type input "Mathematics - Application and Interpretation SL"
click at [499, 270] on button "Add report writer" at bounding box center [515, 288] width 196 height 37
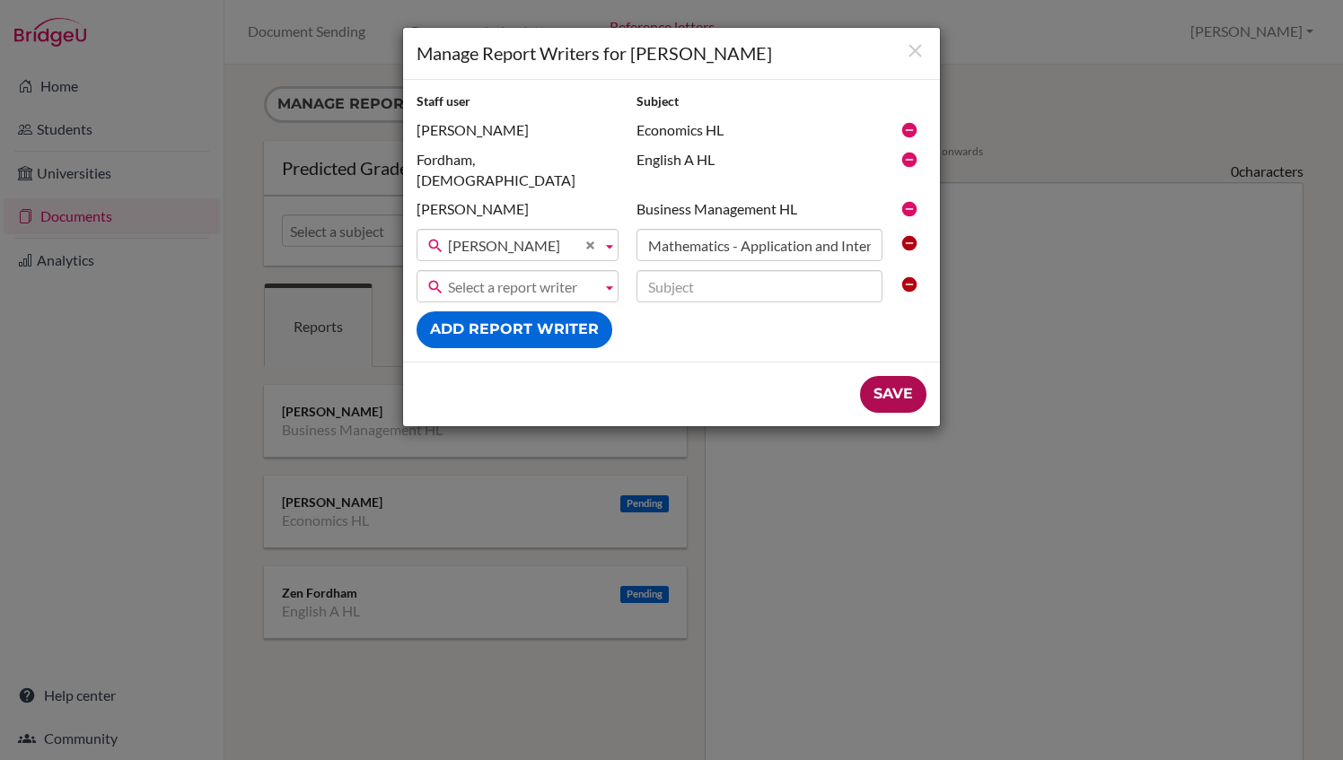
click at [890, 376] on input "Save" at bounding box center [893, 394] width 66 height 37
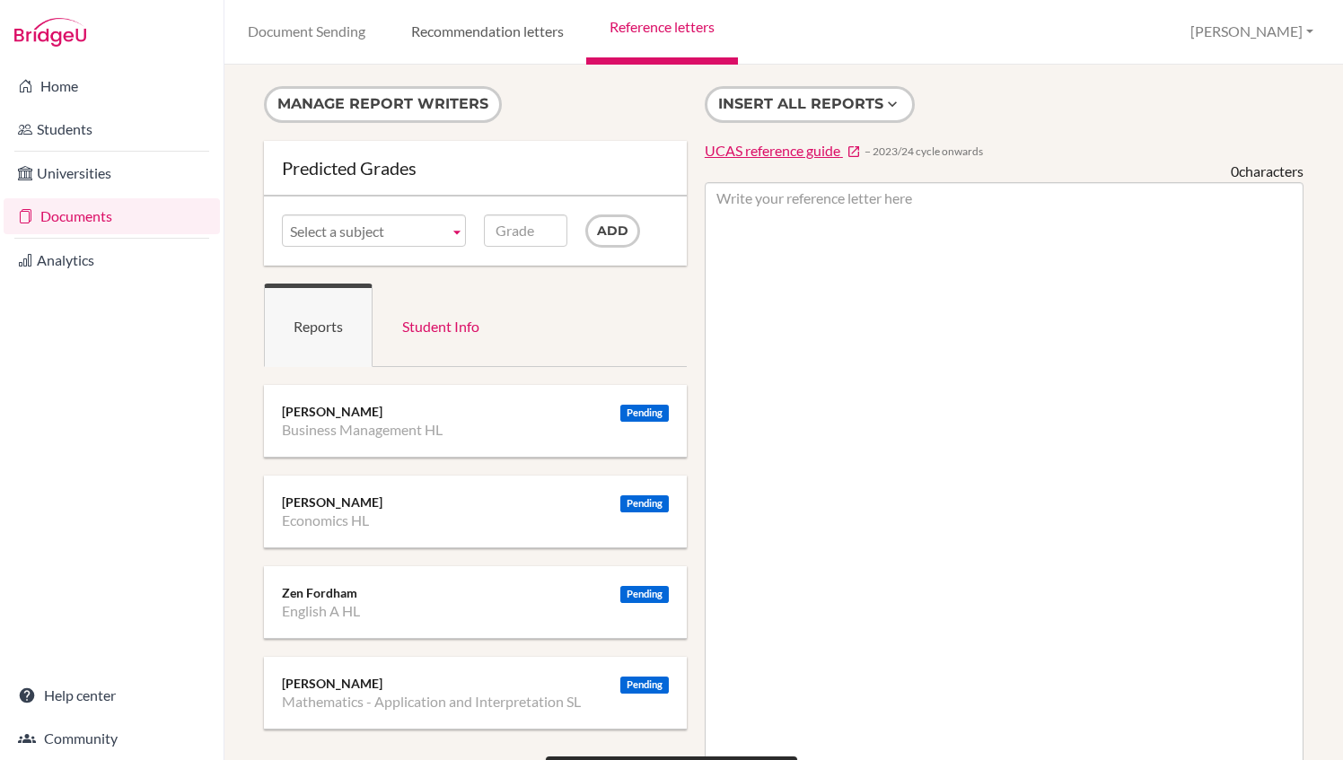
click at [504, 31] on link "Recommendation letters" at bounding box center [487, 32] width 198 height 65
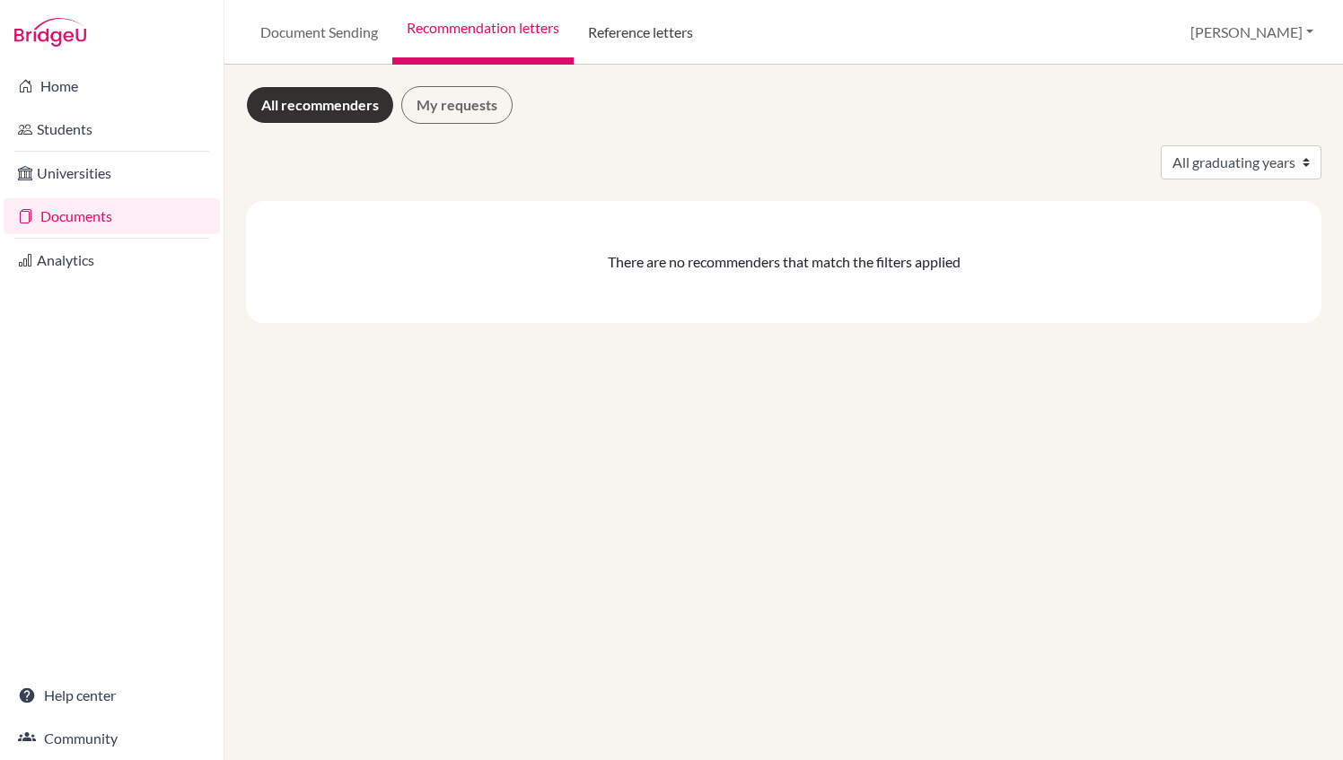
click at [648, 43] on link "Reference letters" at bounding box center [641, 32] width 134 height 65
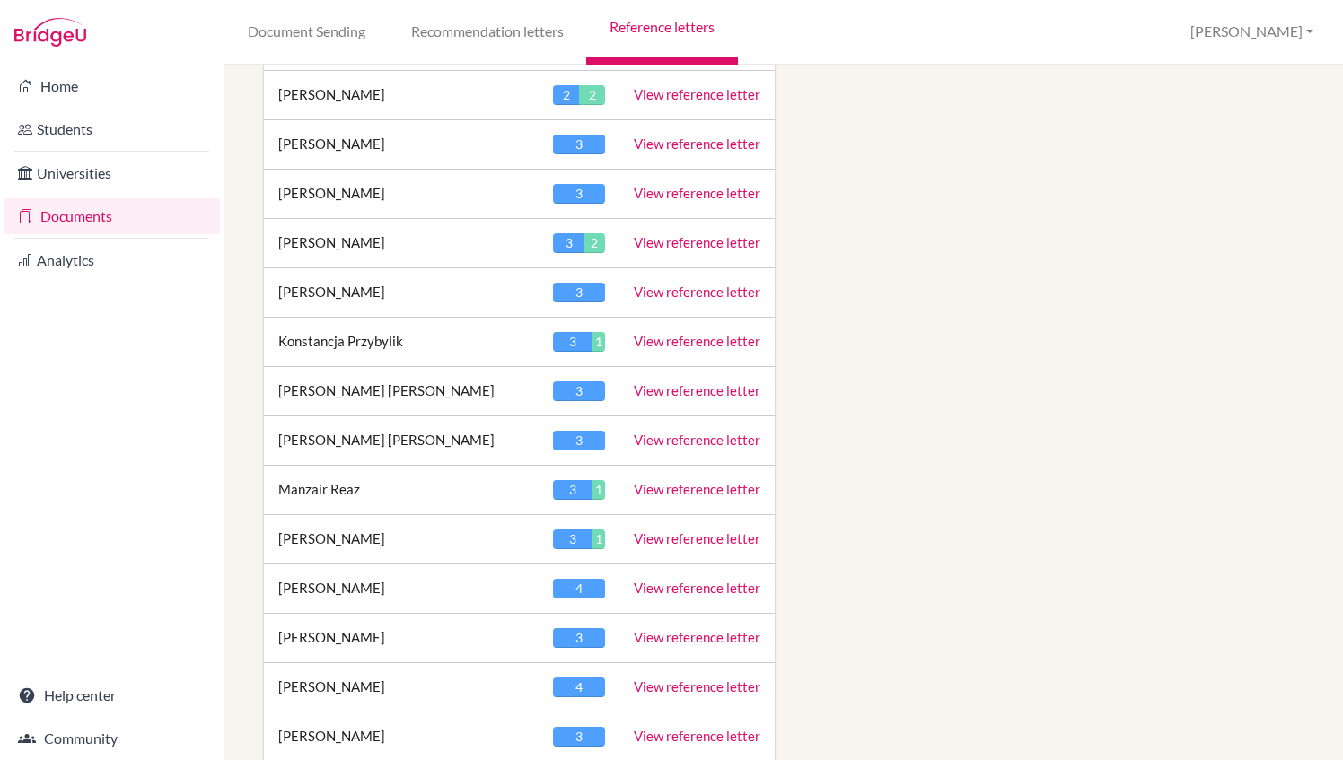
scroll to position [1895, 0]
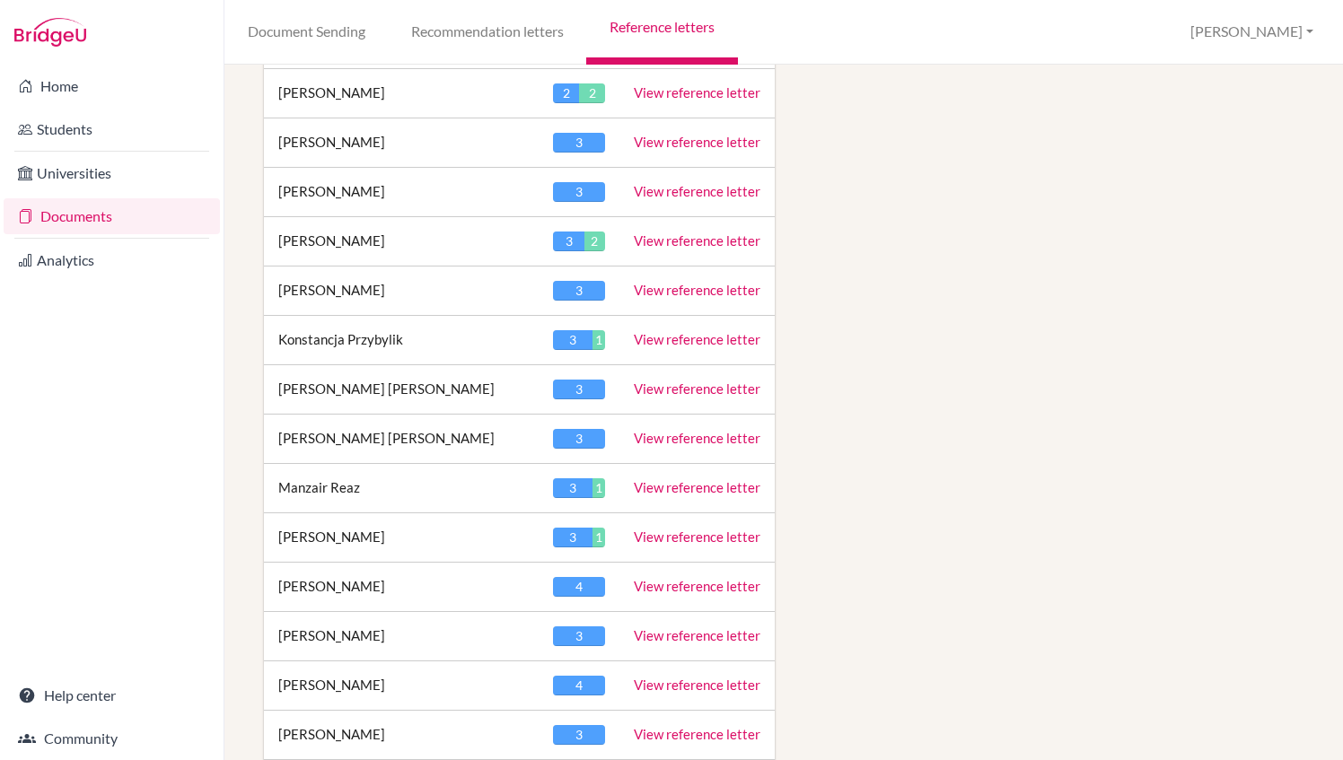
click at [660, 578] on link "View reference letter" at bounding box center [697, 586] width 127 height 16
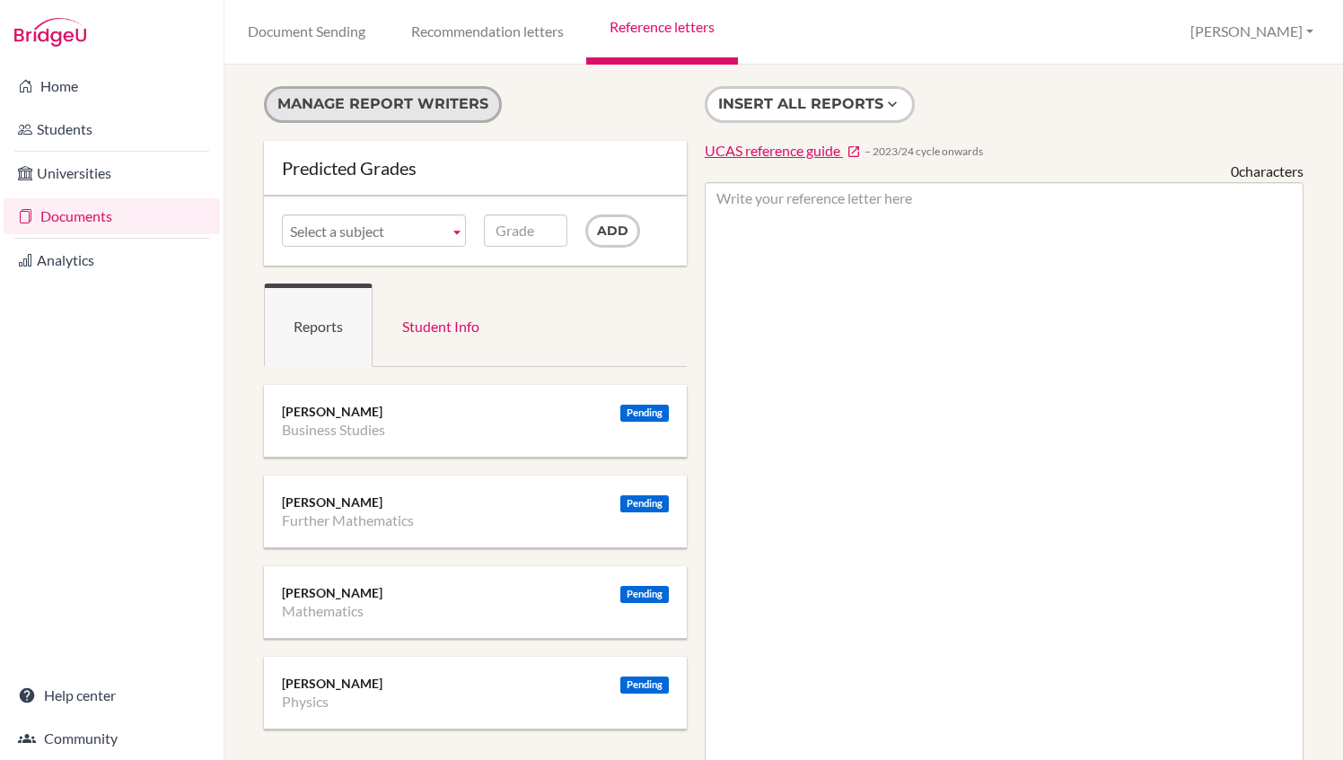
click at [418, 93] on button "Manage report writers" at bounding box center [383, 104] width 238 height 37
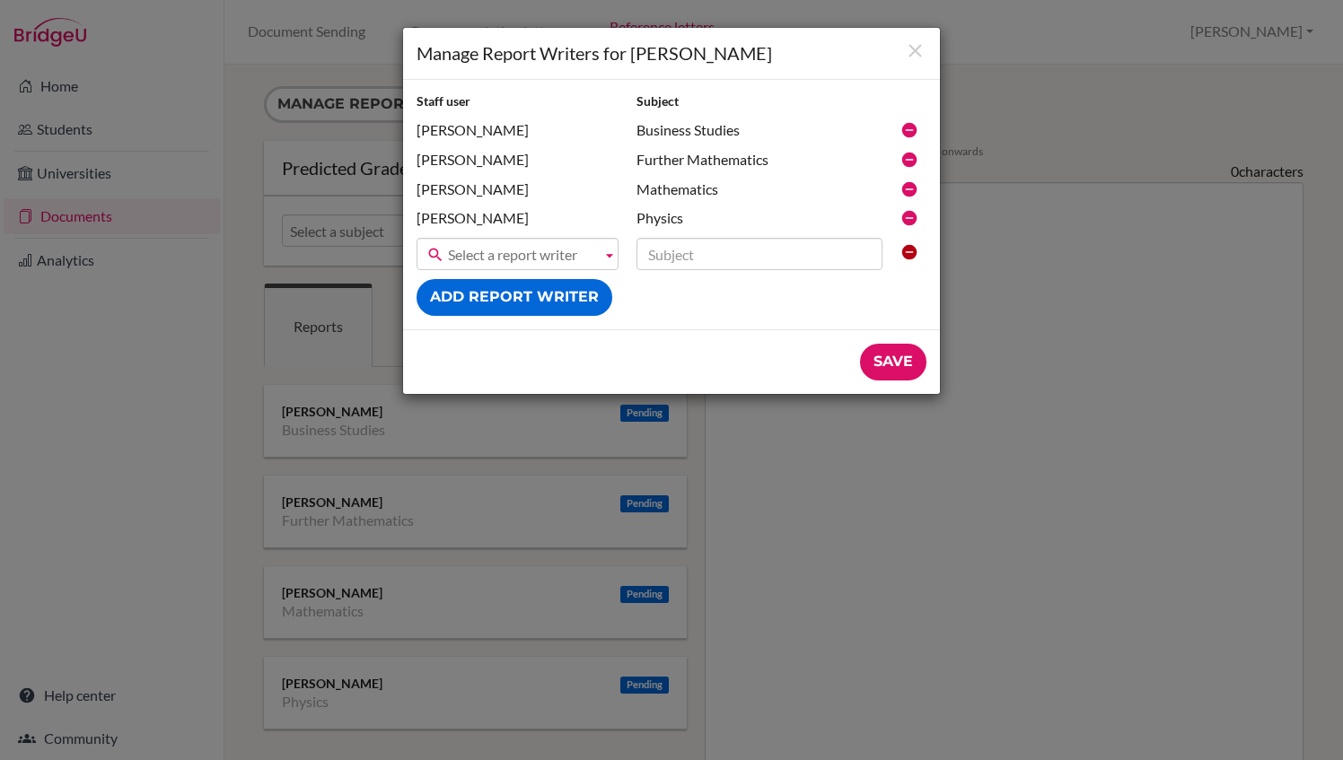
drag, startPoint x: 909, startPoint y: 160, endPoint x: 754, endPoint y: 90, distance: 170.3
click at [909, 160] on icon at bounding box center [909, 160] width 18 height 18
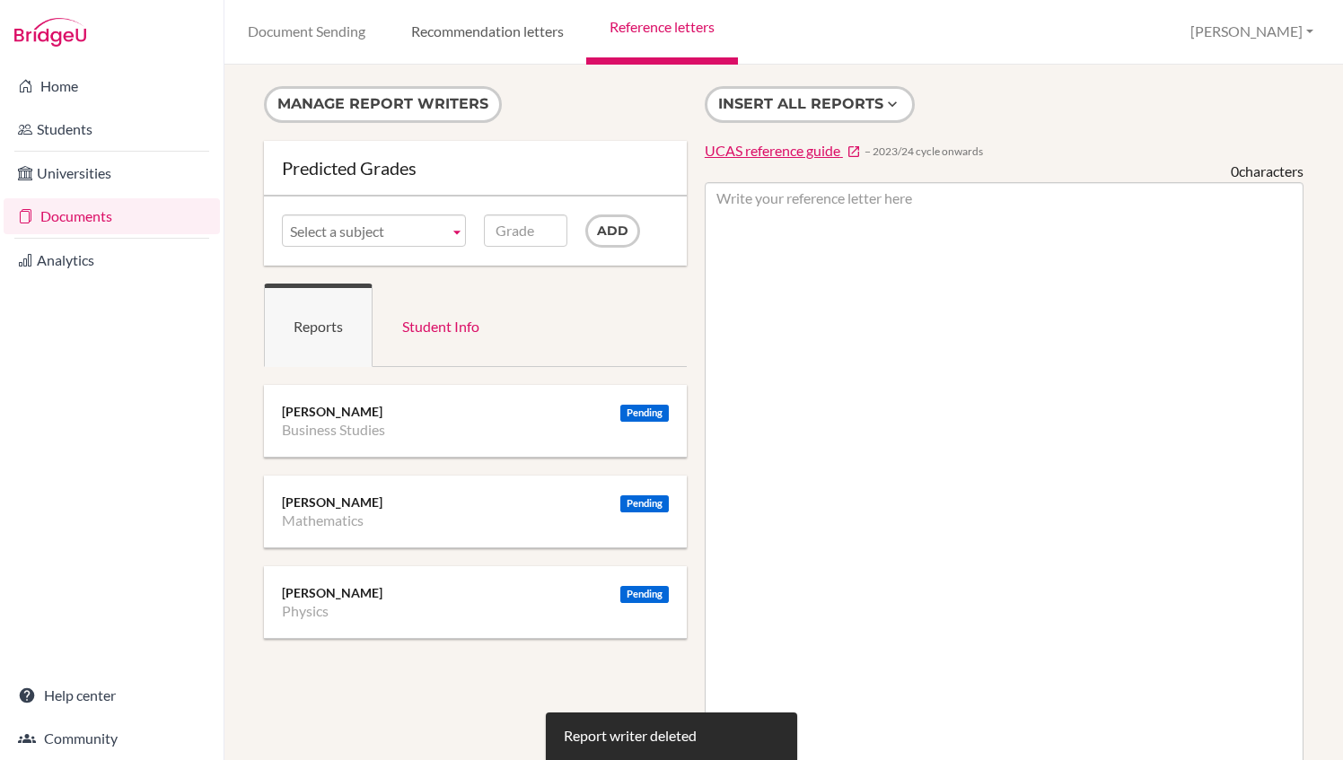
click at [504, 32] on link "Recommendation letters" at bounding box center [487, 32] width 198 height 65
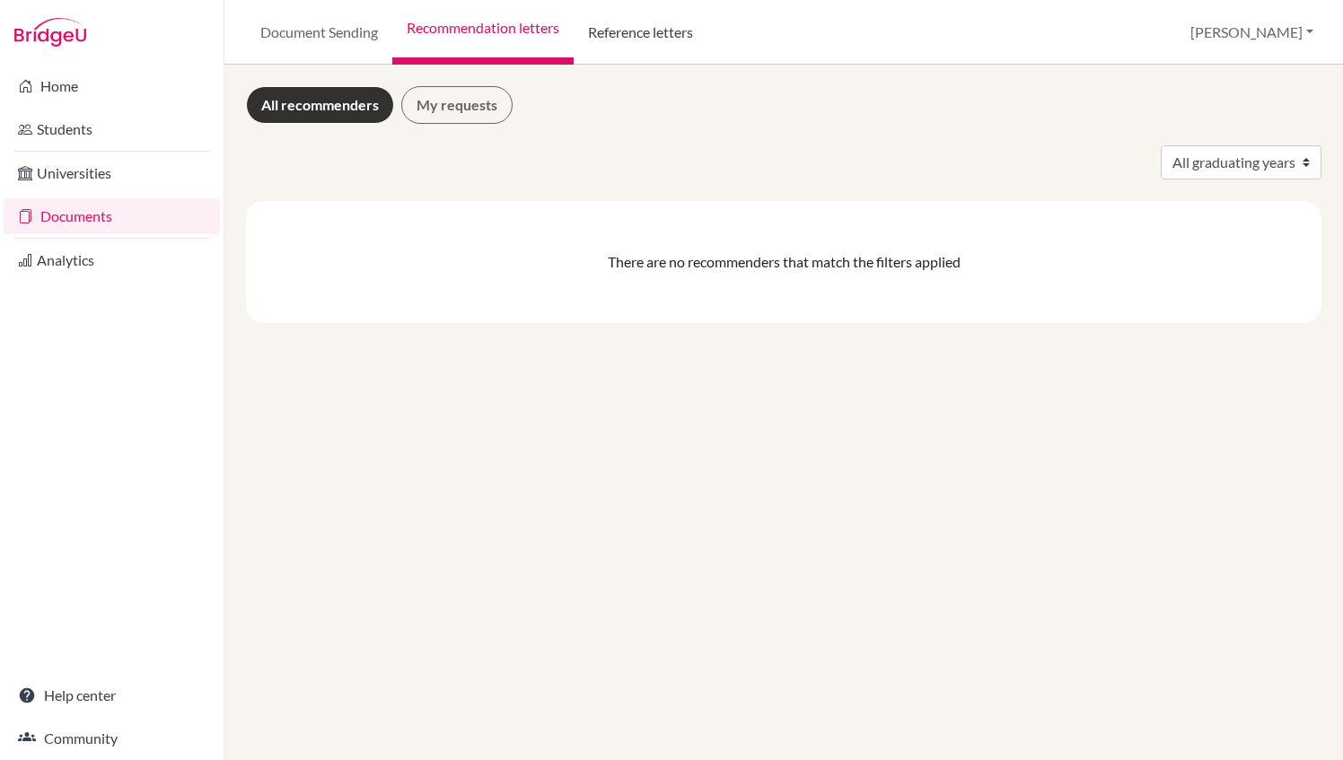
click at [627, 32] on link "Reference letters" at bounding box center [641, 32] width 134 height 65
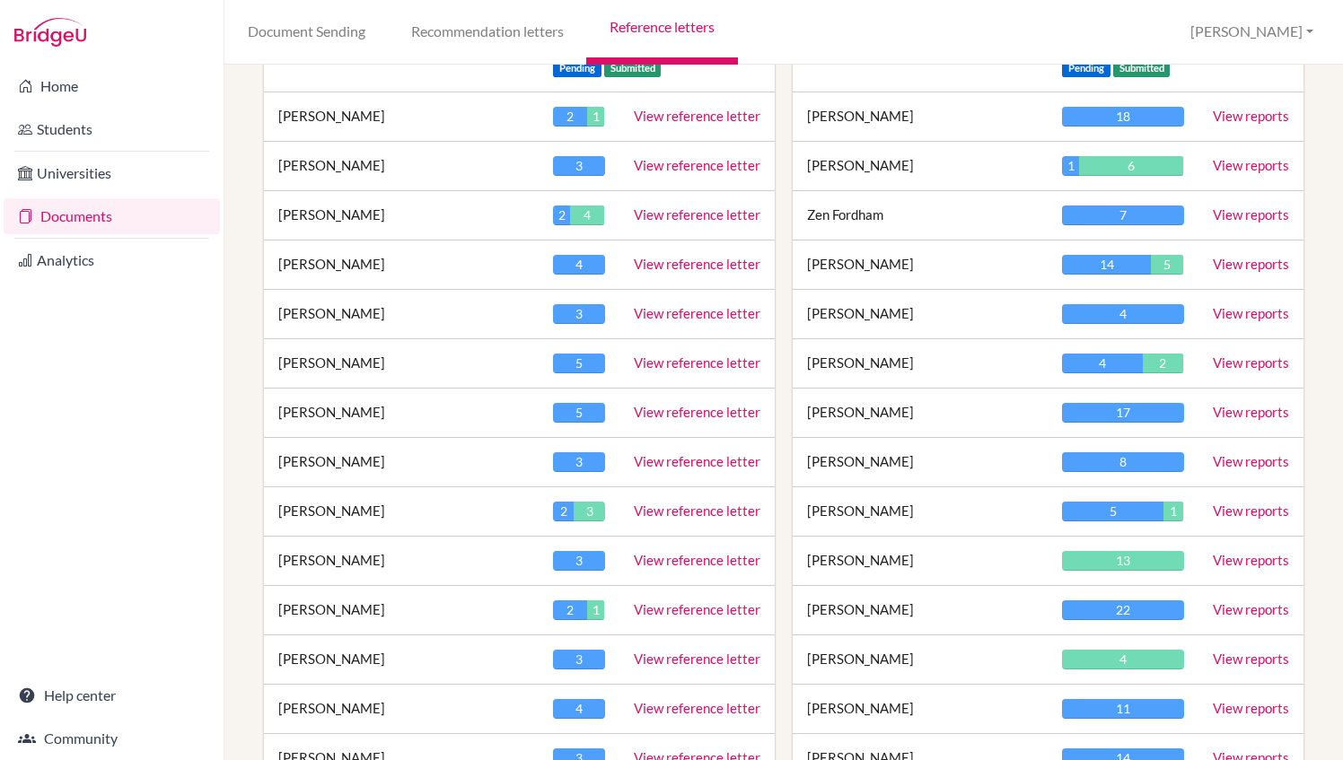
scroll to position [293, 0]
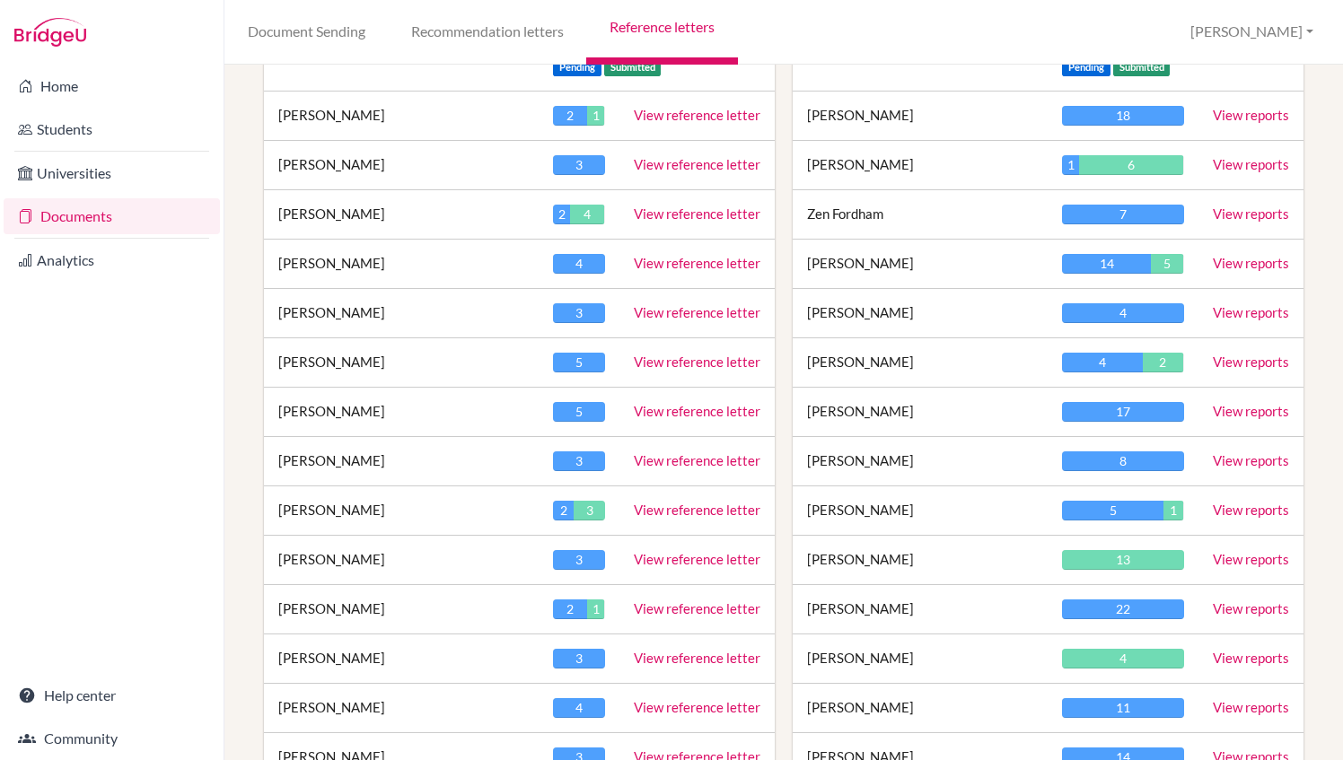
click at [1241, 162] on link "View reports" at bounding box center [1251, 164] width 76 height 16
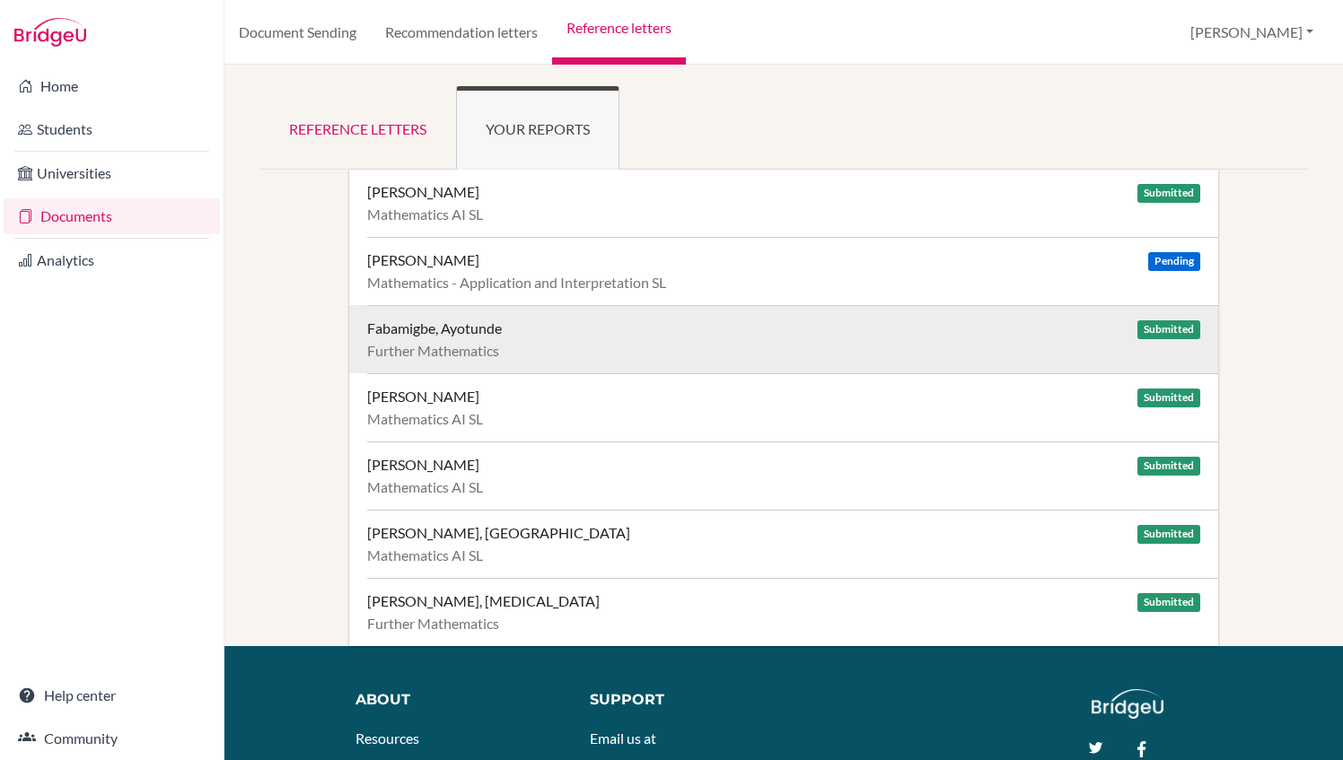
click at [662, 348] on div "Further Mathematics" at bounding box center [783, 351] width 833 height 18
